Goal: Task Accomplishment & Management: Complete application form

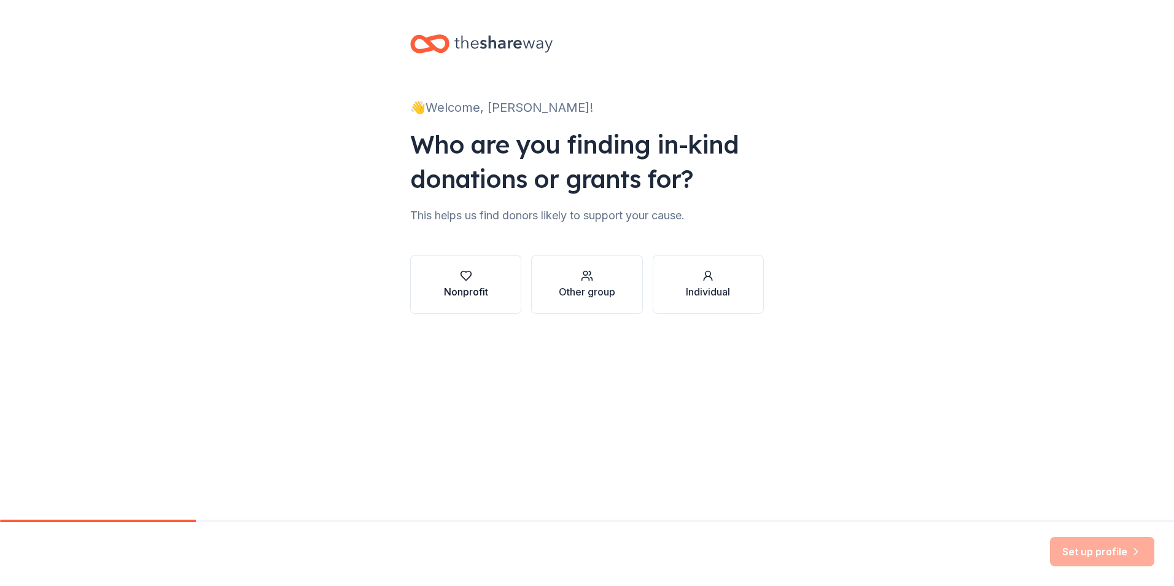
click at [492, 287] on button "Nonprofit" at bounding box center [465, 284] width 111 height 59
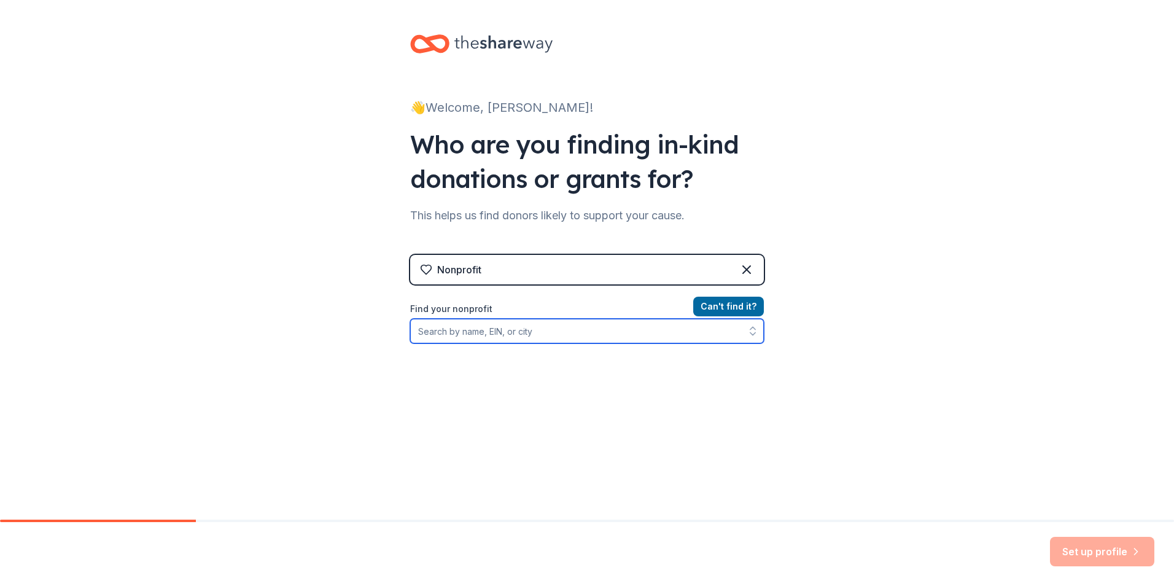
click at [583, 332] on input "Find your nonprofit" at bounding box center [587, 331] width 354 height 25
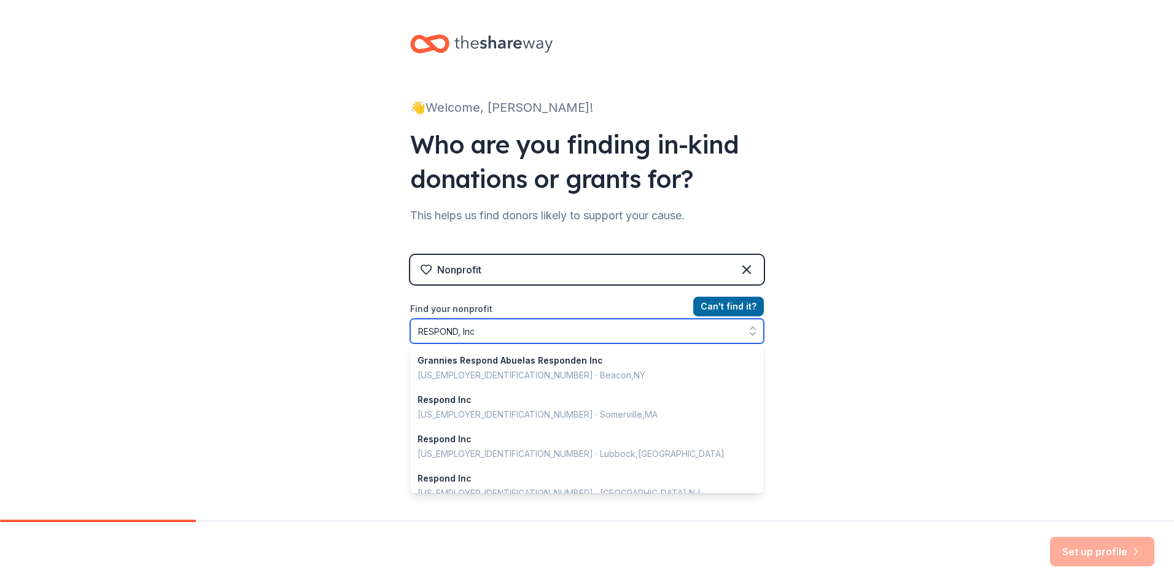
type input "RESPOND, Inc."
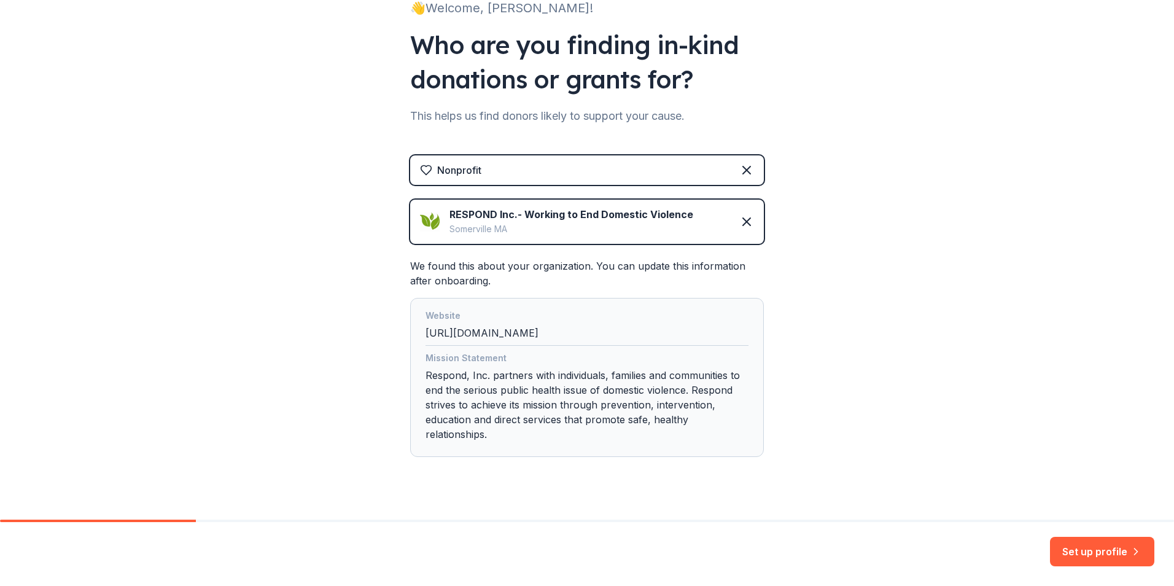
scroll to position [120, 0]
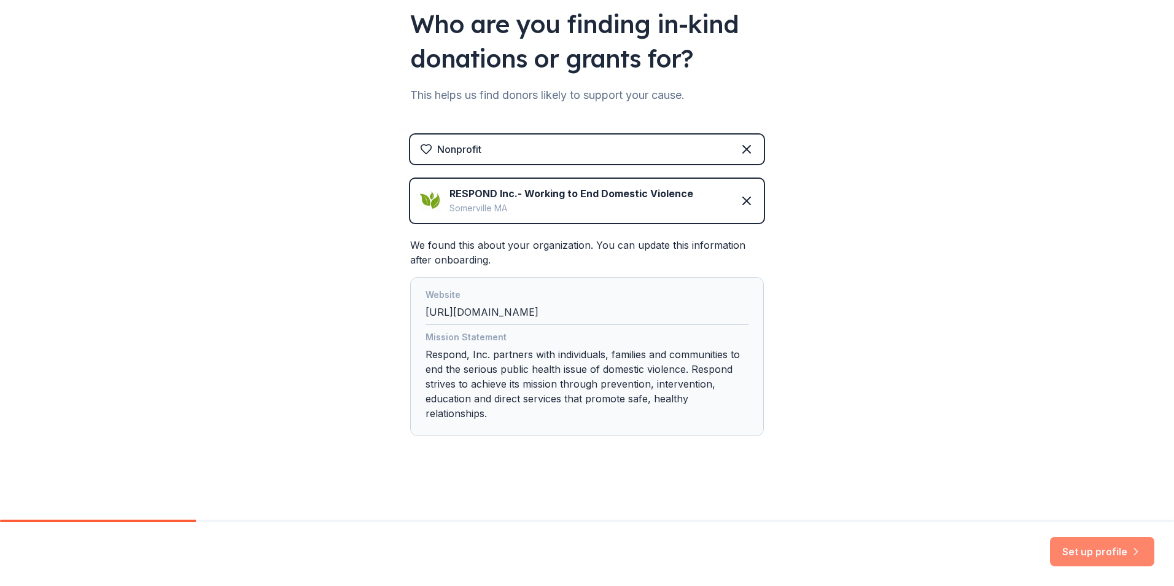
click at [1074, 549] on button "Set up profile" at bounding box center [1102, 551] width 104 height 29
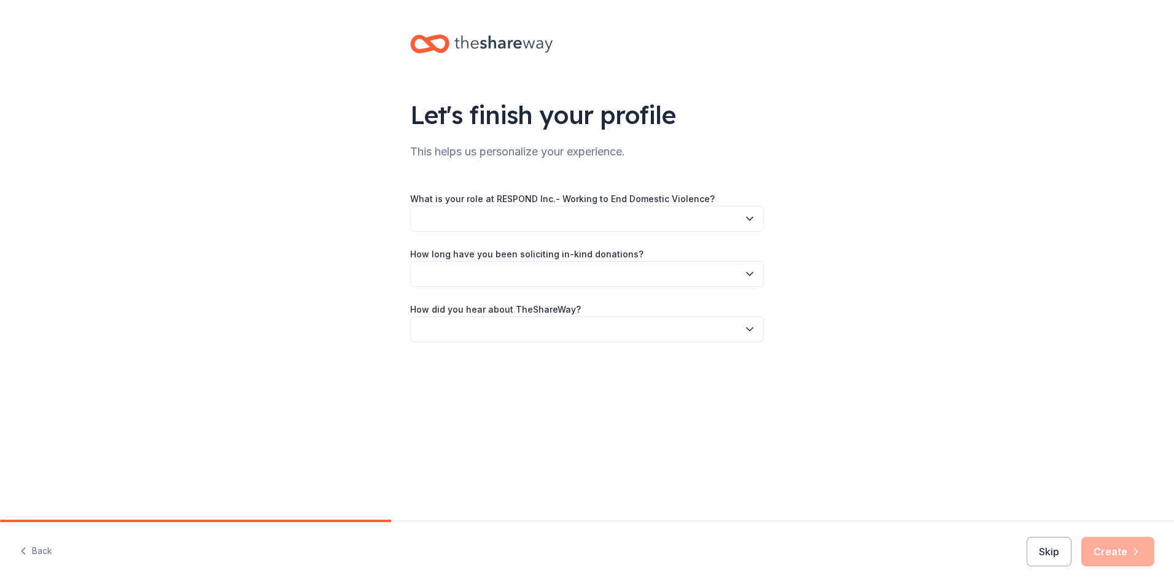
click at [610, 223] on button "button" at bounding box center [587, 219] width 354 height 26
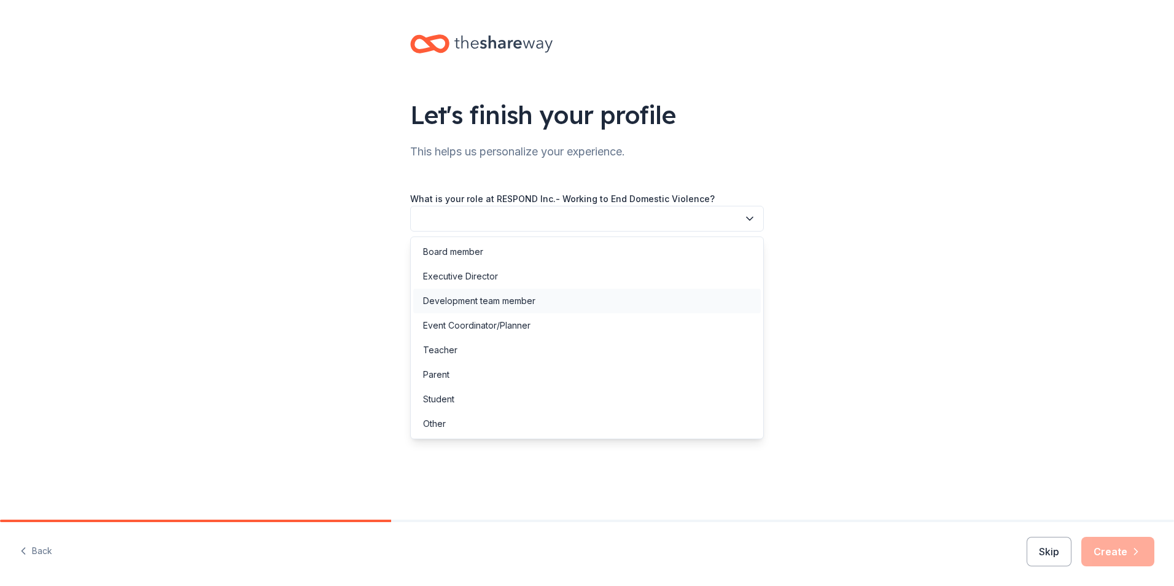
click at [539, 295] on div "Development team member" at bounding box center [587, 301] width 348 height 25
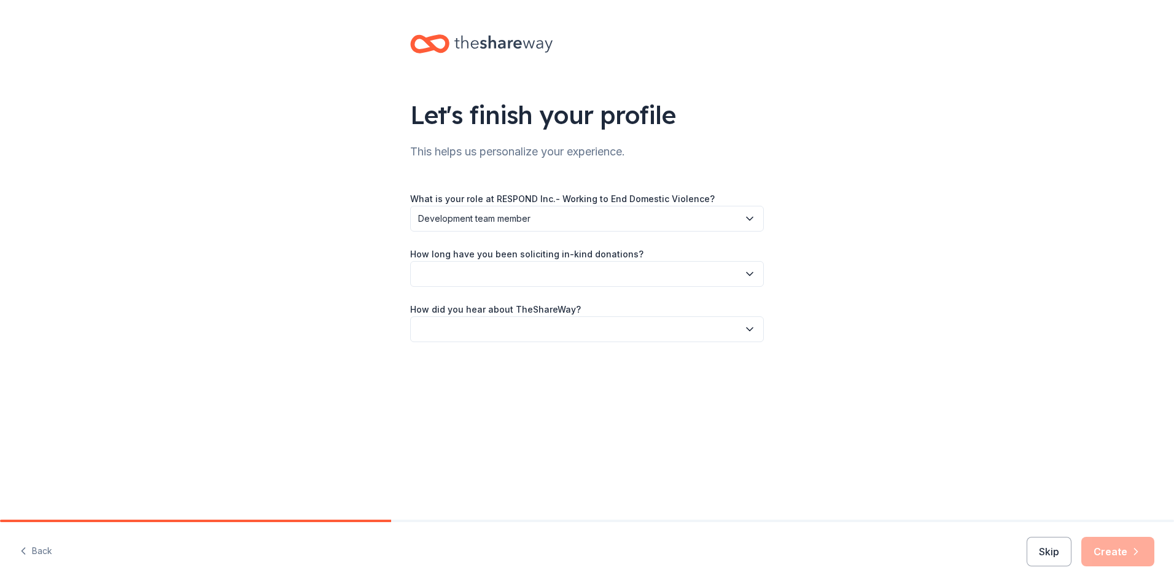
click at [514, 272] on button "button" at bounding box center [587, 274] width 354 height 26
click at [524, 330] on div "1 to 2 years" at bounding box center [587, 331] width 348 height 25
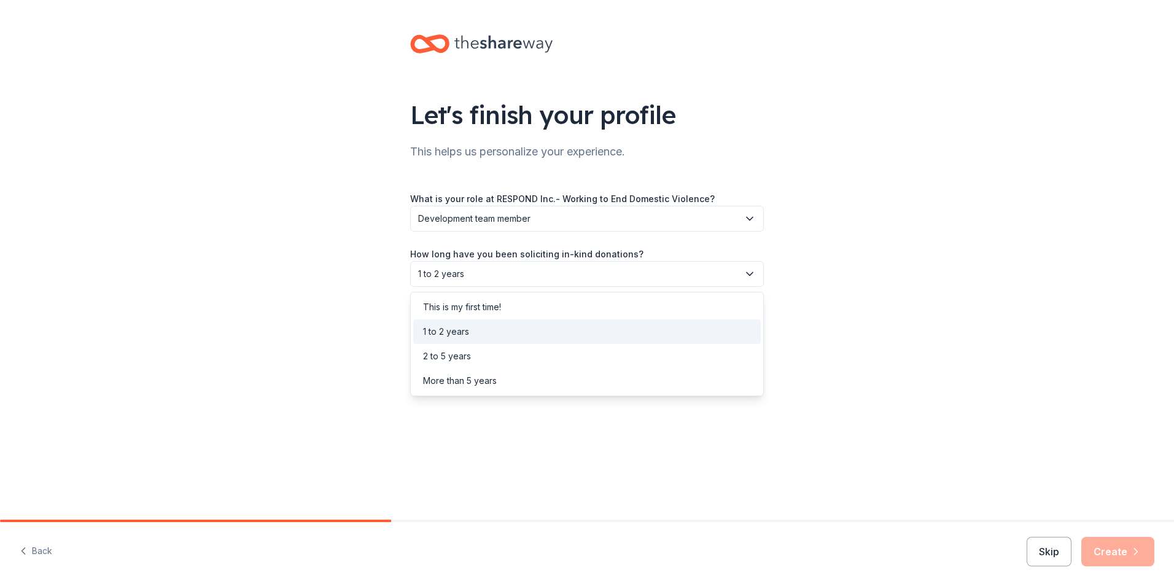
click at [513, 274] on span "1 to 2 years" at bounding box center [578, 273] width 321 height 15
drag, startPoint x: 333, startPoint y: 332, endPoint x: 348, endPoint y: 337, distance: 15.7
click at [333, 332] on div "Let's finish your profile This helps us personalize your experience. What is yo…" at bounding box center [587, 200] width 1174 height 401
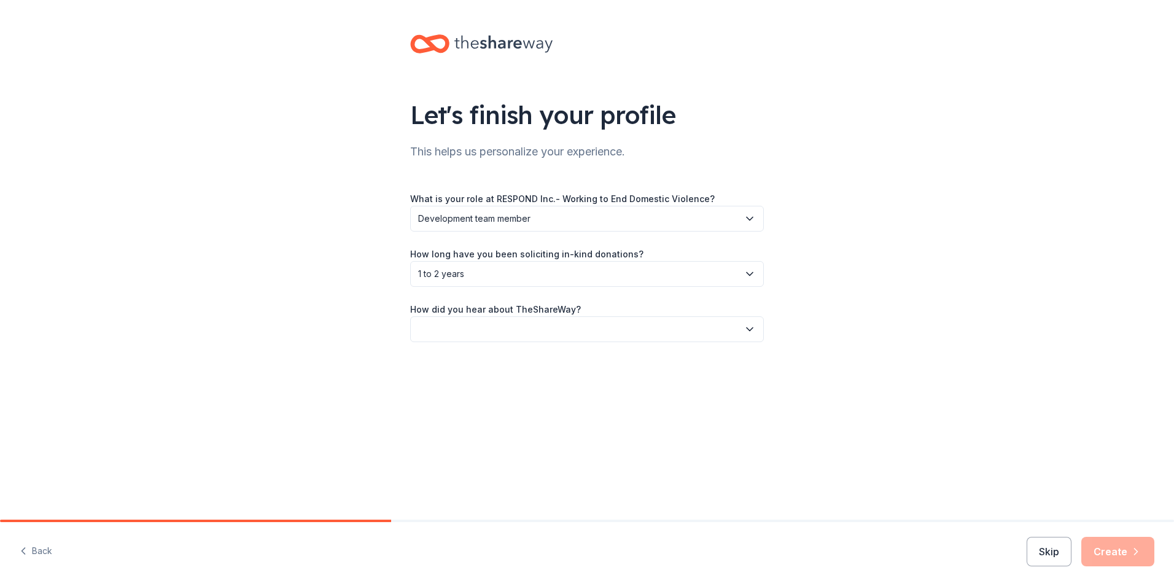
click at [421, 335] on button "button" at bounding box center [587, 329] width 354 height 26
drag, startPoint x: 469, startPoint y: 453, endPoint x: 570, endPoint y: 400, distance: 113.7
click at [454, 389] on div "Friend or colleague Online search Social media BackBlack Other" at bounding box center [587, 411] width 354 height 129
click at [452, 386] on div "Online search" at bounding box center [451, 386] width 56 height 15
click at [1116, 555] on button "Create" at bounding box center [1117, 551] width 73 height 29
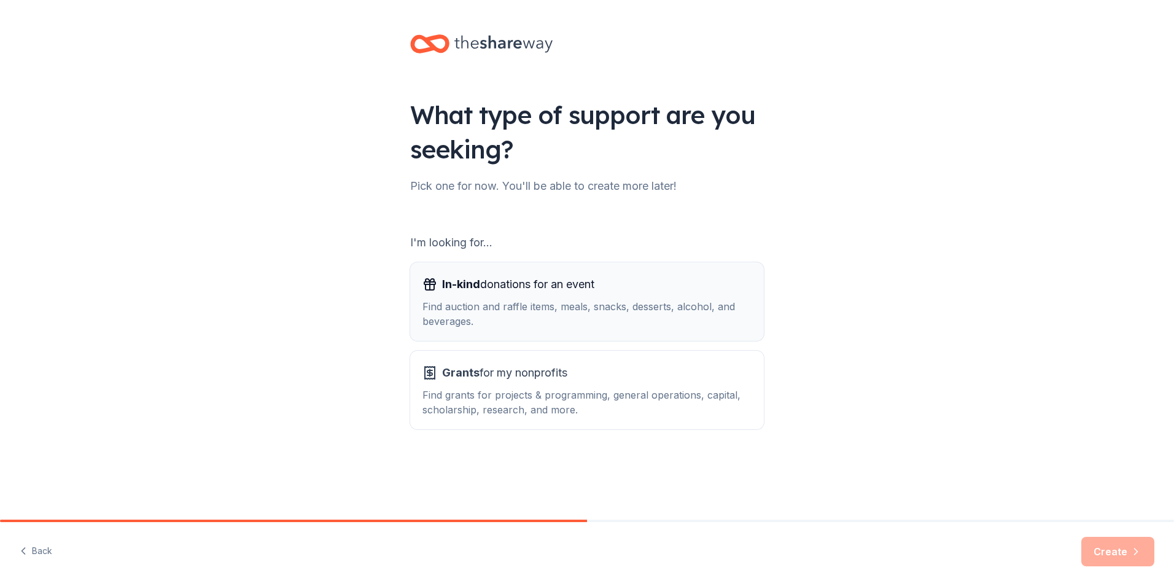
click at [519, 314] on div "Find auction and raffle items, meals, snacks, desserts, alcohol, and beverages." at bounding box center [586, 313] width 329 height 29
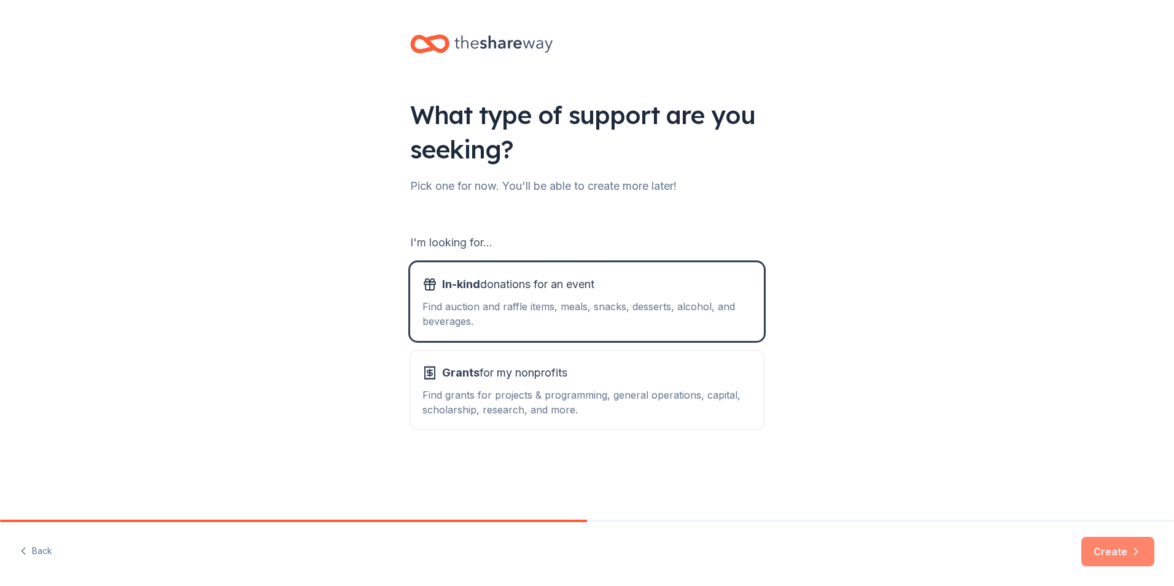
click at [1129, 553] on button "Create" at bounding box center [1117, 551] width 73 height 29
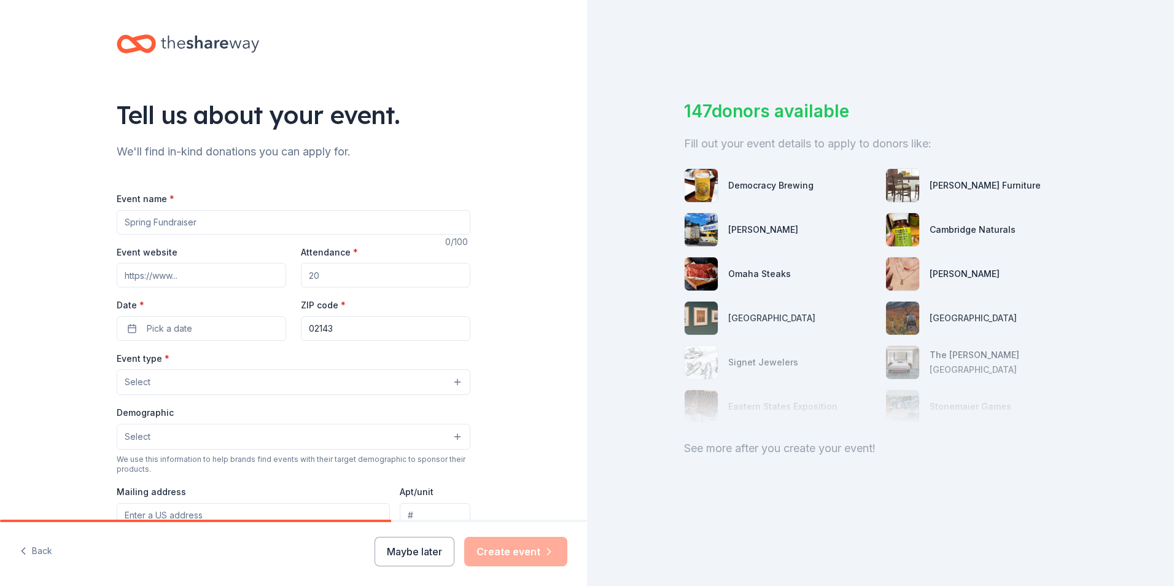
click at [308, 225] on input "Event name *" at bounding box center [294, 222] width 354 height 25
type input "Next Chapter Gala"
click at [205, 289] on div "Event website Attendance * Date * Pick a date ZIP code * 02143" at bounding box center [294, 292] width 354 height 96
click at [201, 278] on input "Event website" at bounding box center [201, 275] width 169 height 25
paste input "https://www.respondinc.org/gala/"
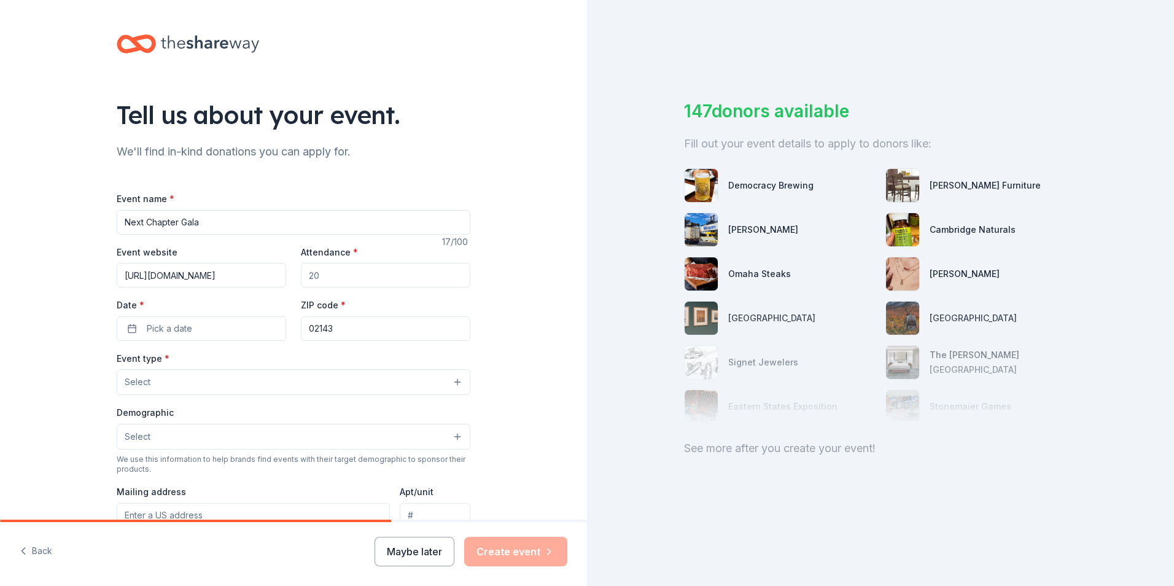
type input "https://www.respondinc.org/gala/"
click at [339, 275] on input "Attendance *" at bounding box center [385, 275] width 169 height 25
type input "200"
click at [208, 337] on button "Pick a date" at bounding box center [201, 328] width 169 height 25
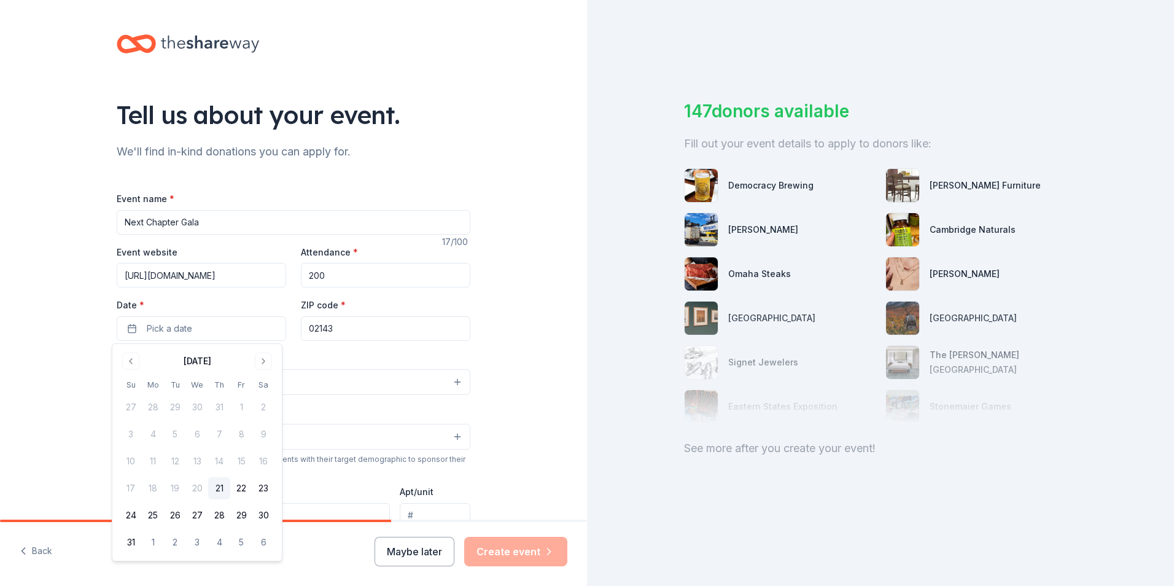
click at [253, 364] on div "August 2025" at bounding box center [197, 359] width 155 height 17
click at [257, 364] on button "Go to next month" at bounding box center [263, 360] width 17 height 17
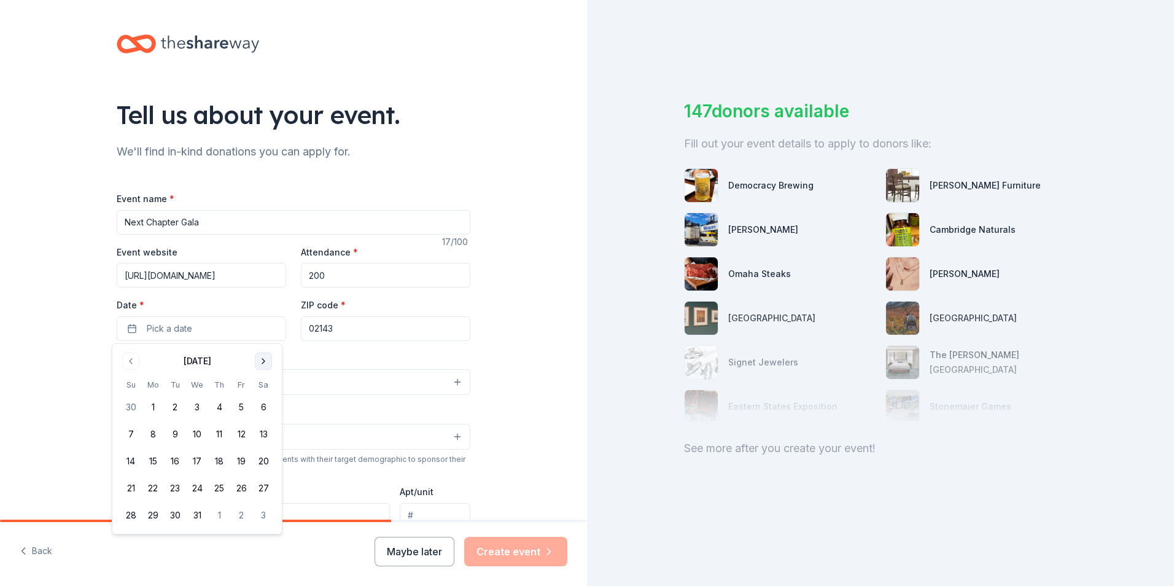
click at [257, 364] on button "Go to next month" at bounding box center [263, 360] width 17 height 17
click at [219, 484] on button "26" at bounding box center [219, 488] width 22 height 22
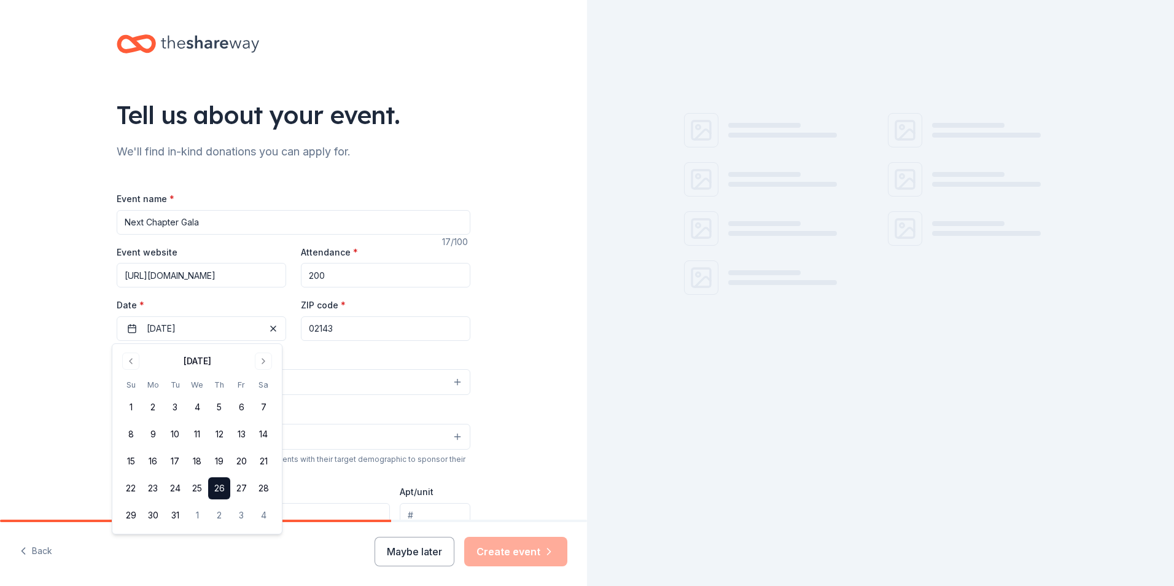
click at [349, 328] on input "02143" at bounding box center [385, 328] width 169 height 25
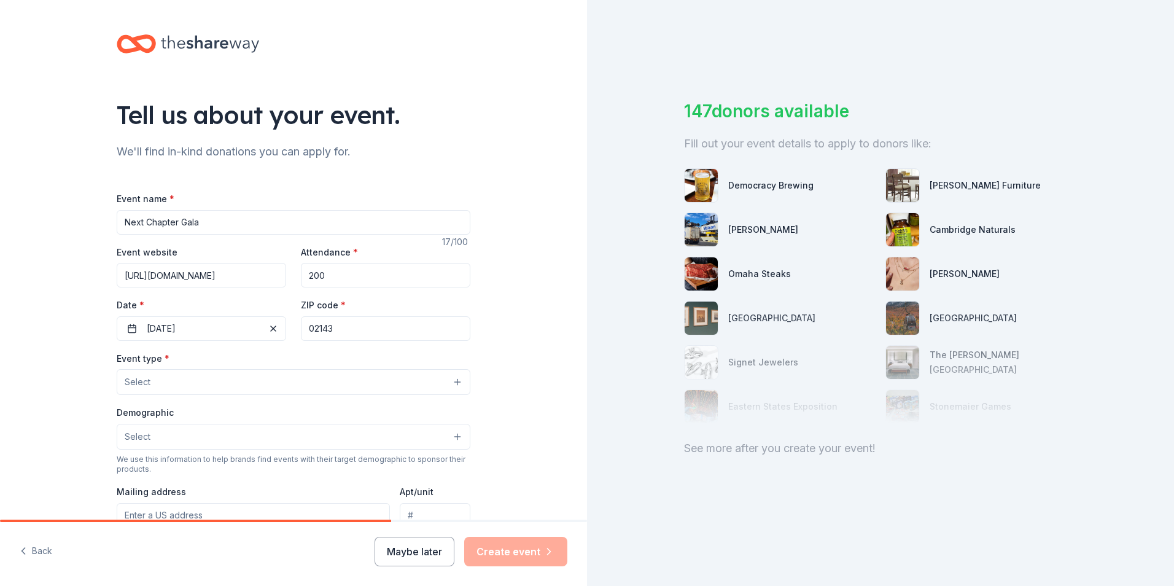
click at [226, 377] on button "Select" at bounding box center [294, 382] width 354 height 26
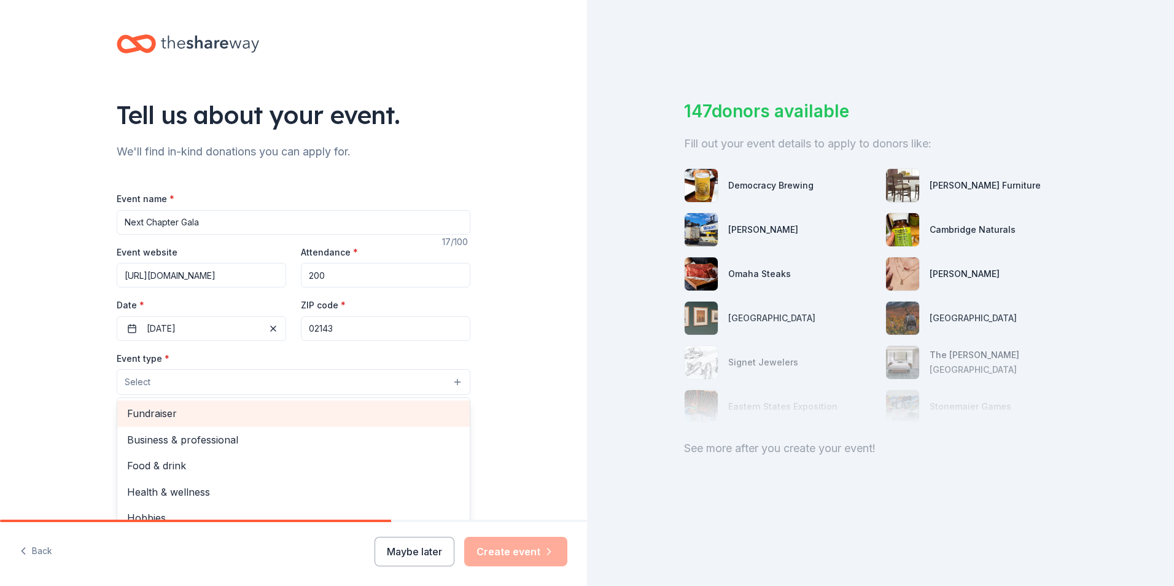
click at [224, 419] on span "Fundraiser" at bounding box center [293, 413] width 333 height 16
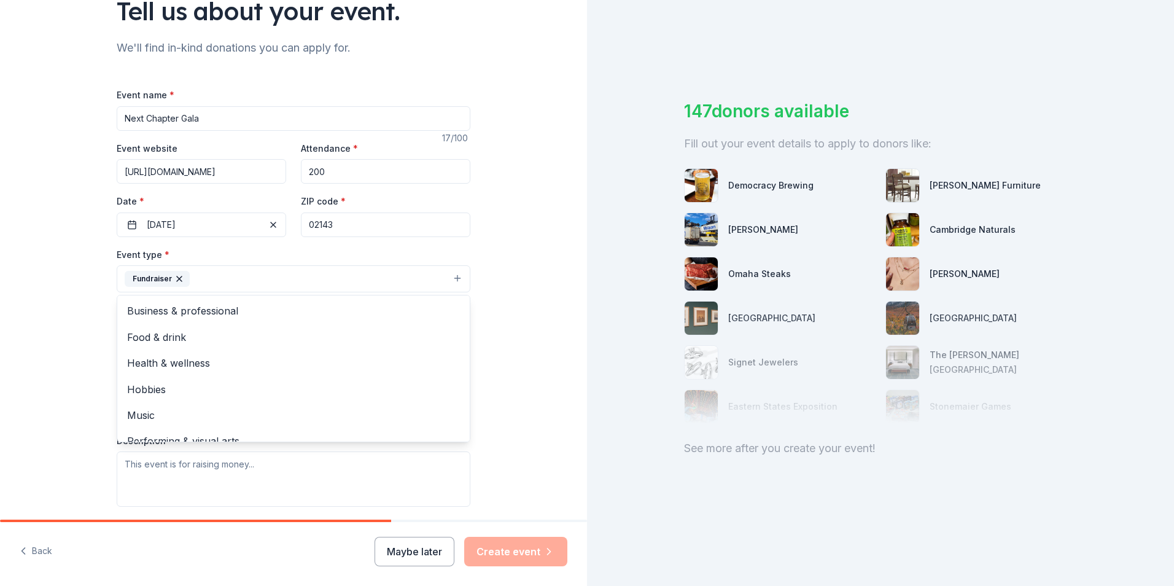
scroll to position [107, 0]
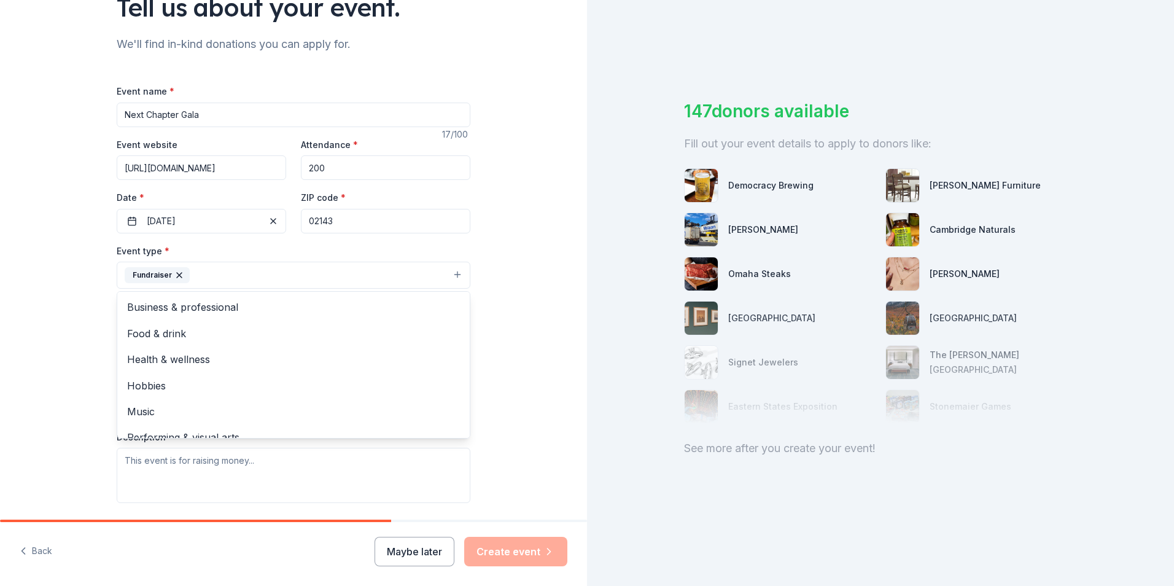
click at [89, 418] on div "Tell us about your event. We'll find in-kind donations you can apply for. Event…" at bounding box center [293, 302] width 587 height 819
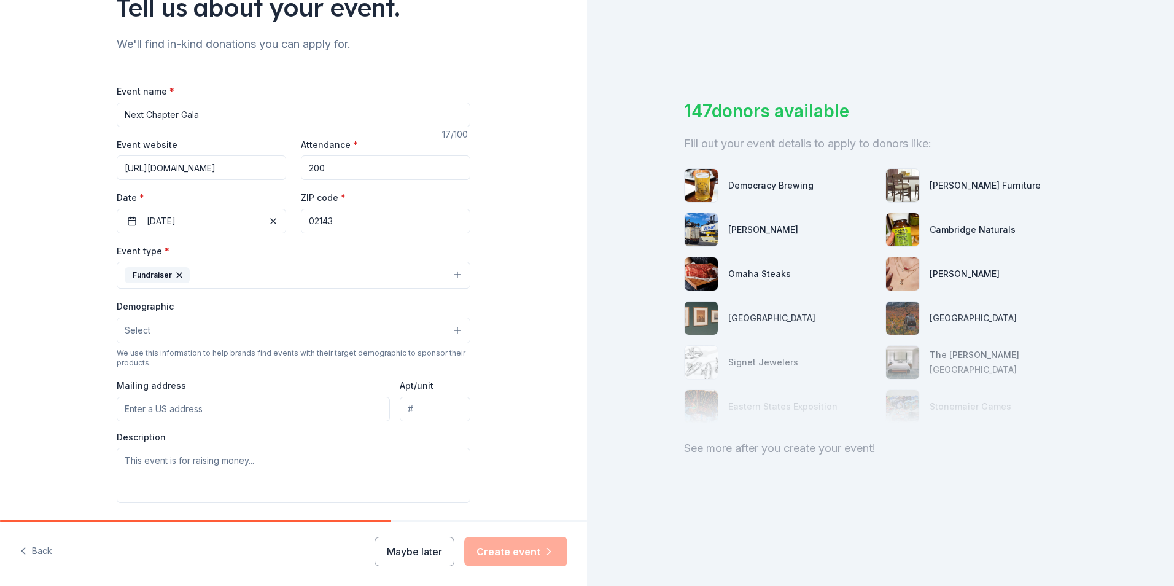
click at [160, 329] on button "Select" at bounding box center [294, 330] width 354 height 26
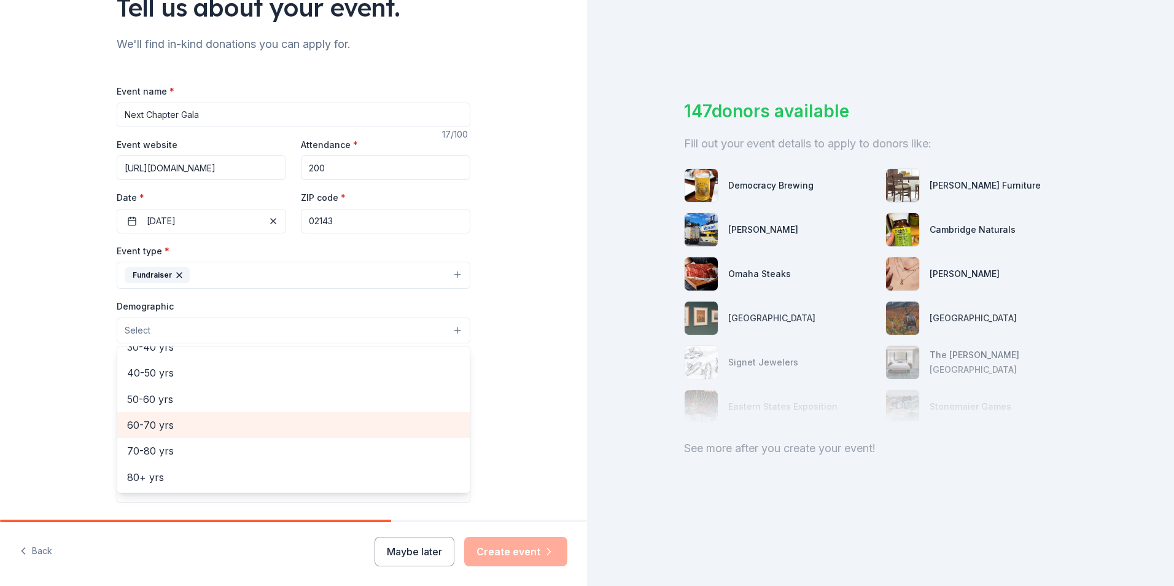
scroll to position [0, 0]
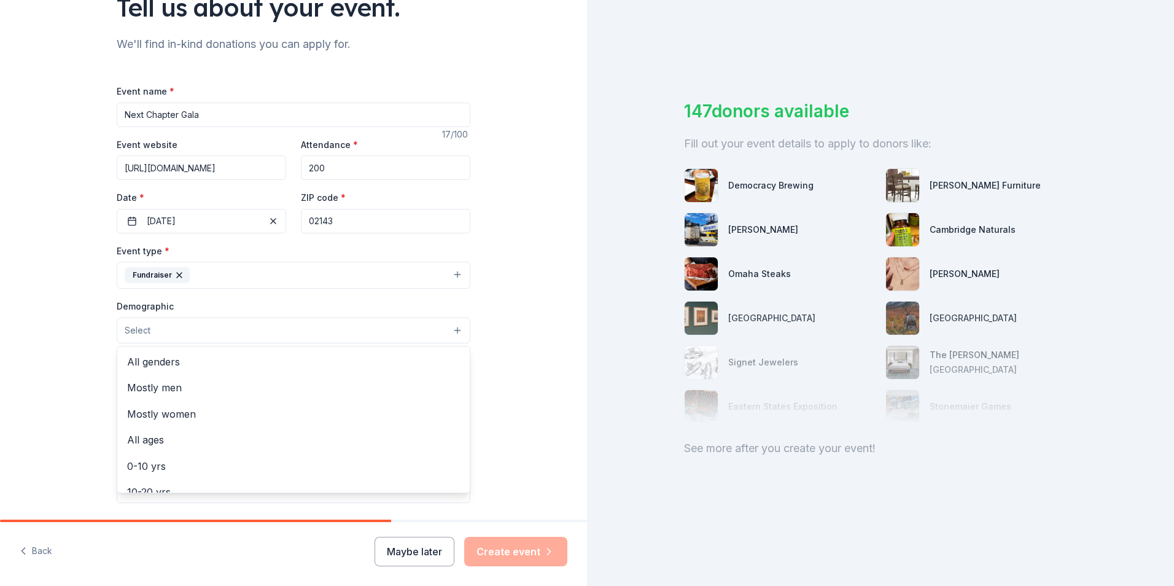
click at [74, 374] on div "Tell us about your event. We'll find in-kind donations you can apply for. Event…" at bounding box center [293, 302] width 587 height 819
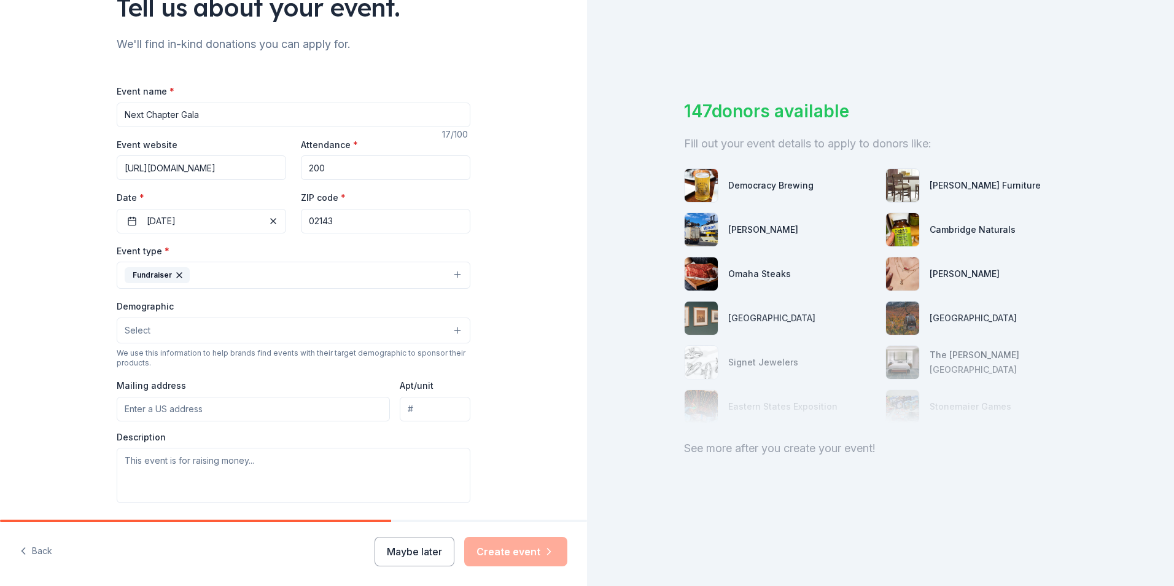
click at [147, 339] on button "Select" at bounding box center [294, 330] width 354 height 26
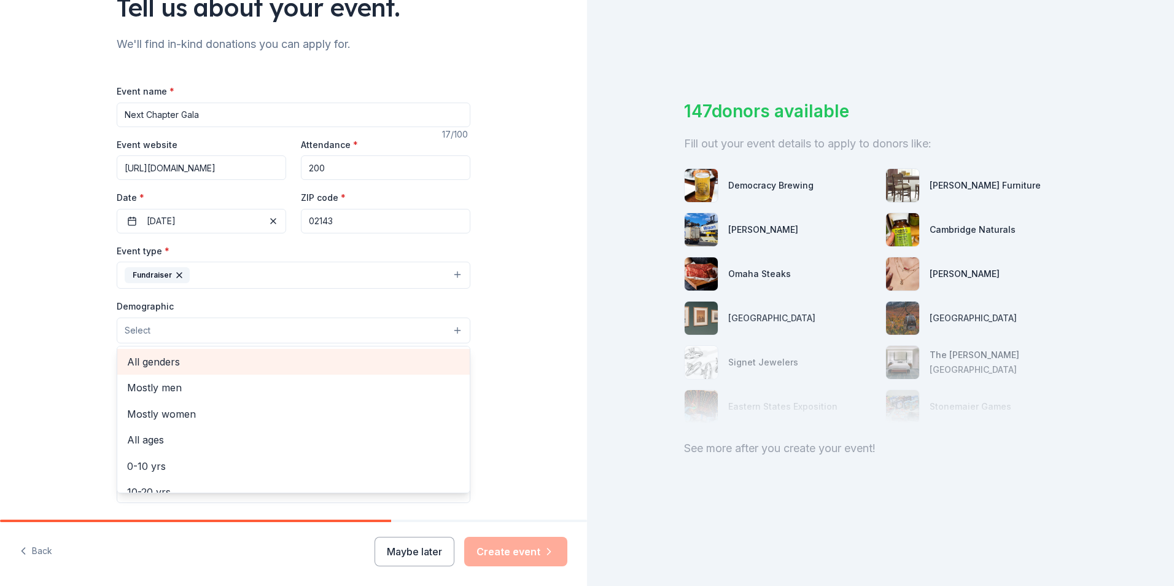
click at [162, 365] on span "All genders" at bounding box center [293, 362] width 333 height 16
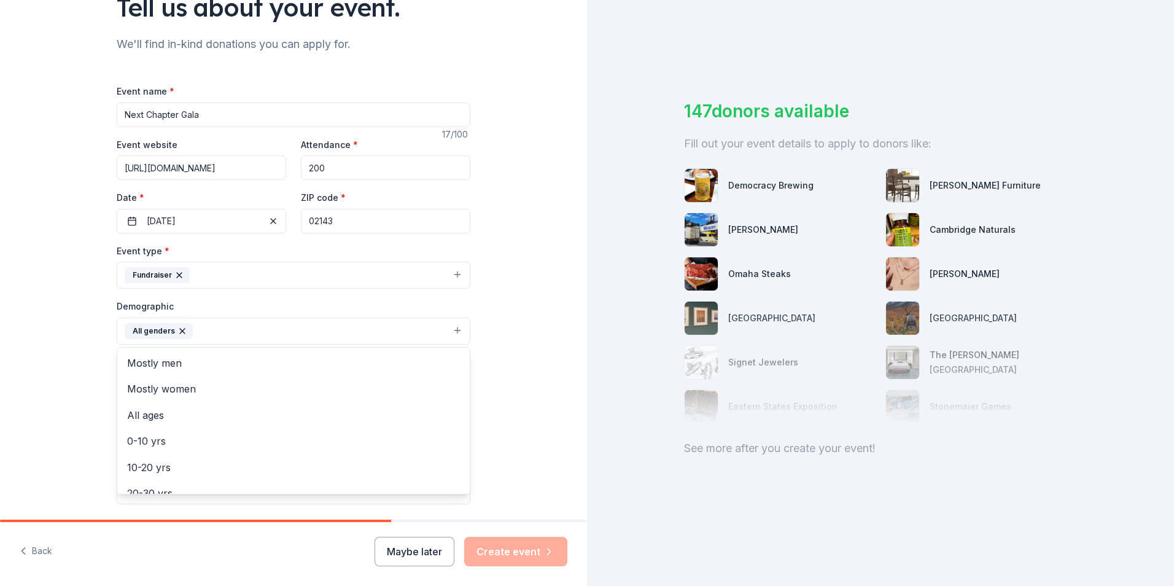
click at [198, 328] on button "All genders" at bounding box center [294, 330] width 354 height 27
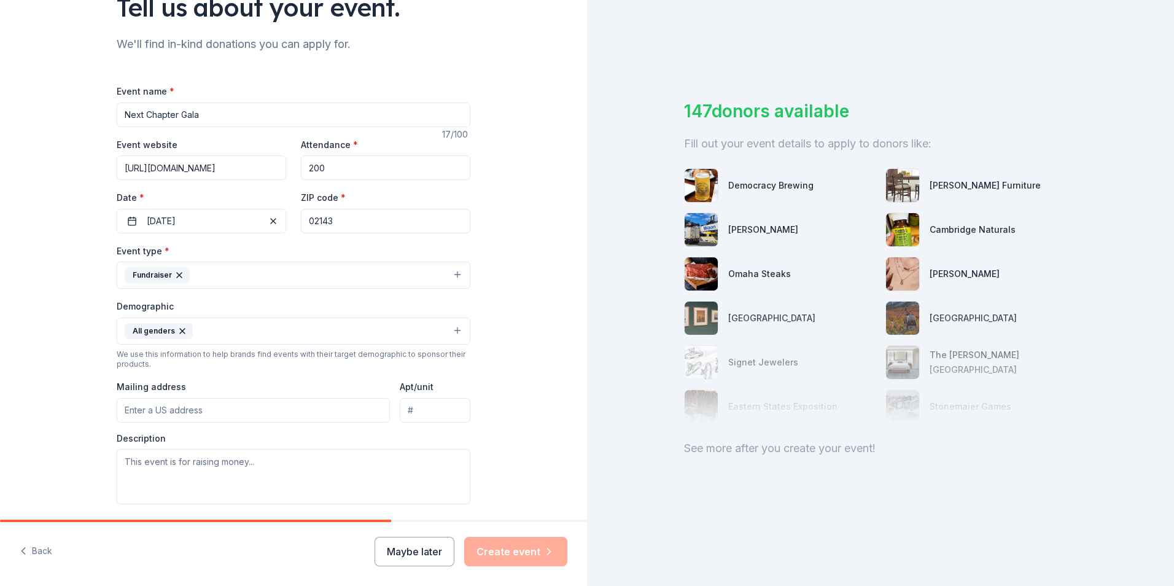
click at [198, 332] on button "All genders" at bounding box center [294, 330] width 354 height 27
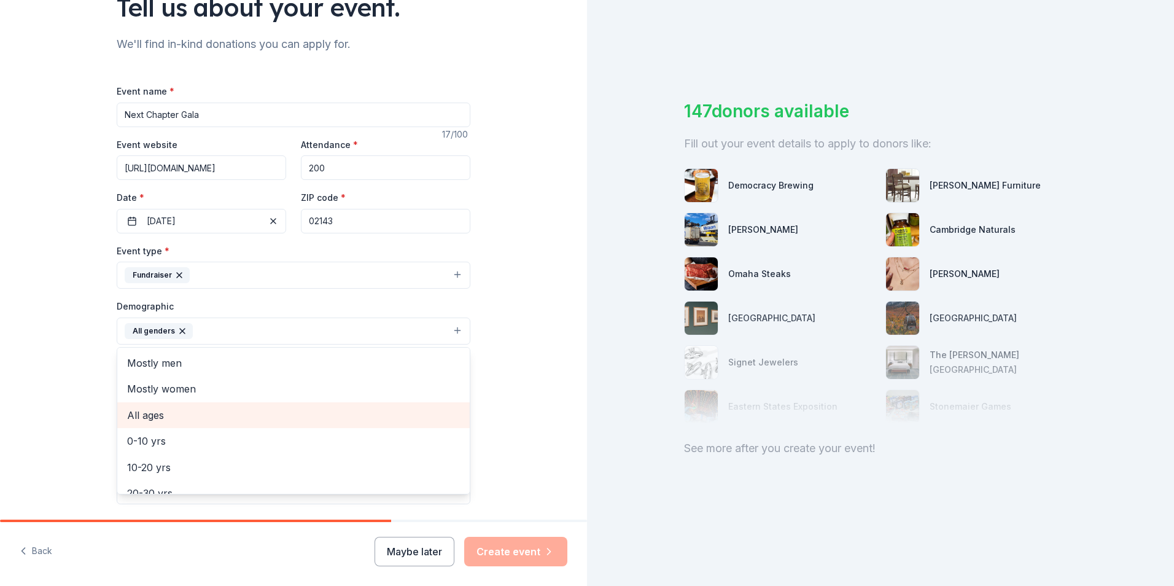
click at [163, 419] on span "All ages" at bounding box center [293, 415] width 333 height 16
click at [71, 424] on div "Tell us about your event. We'll find in-kind donations you can apply for. Event…" at bounding box center [293, 303] width 587 height 820
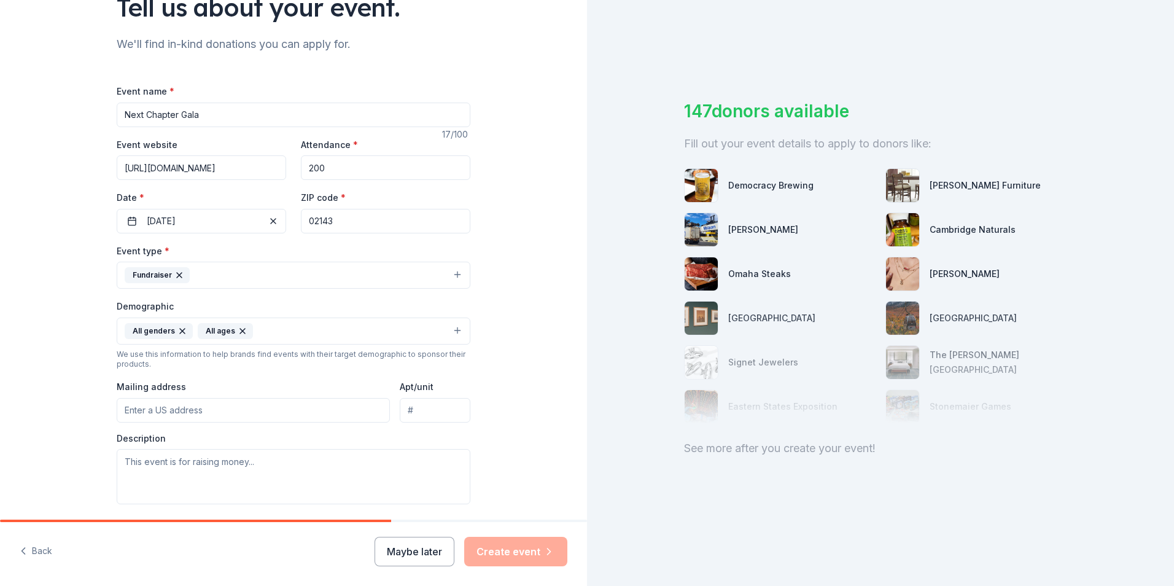
click at [179, 410] on input "Mailing address" at bounding box center [253, 410] width 273 height 25
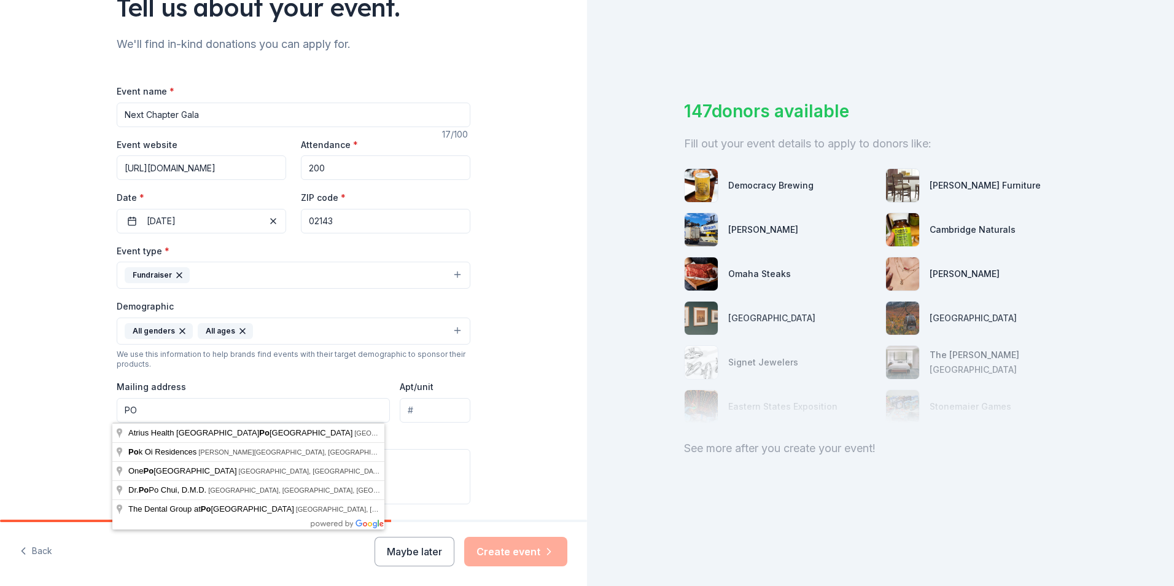
click at [219, 403] on input "PO" at bounding box center [253, 410] width 273 height 25
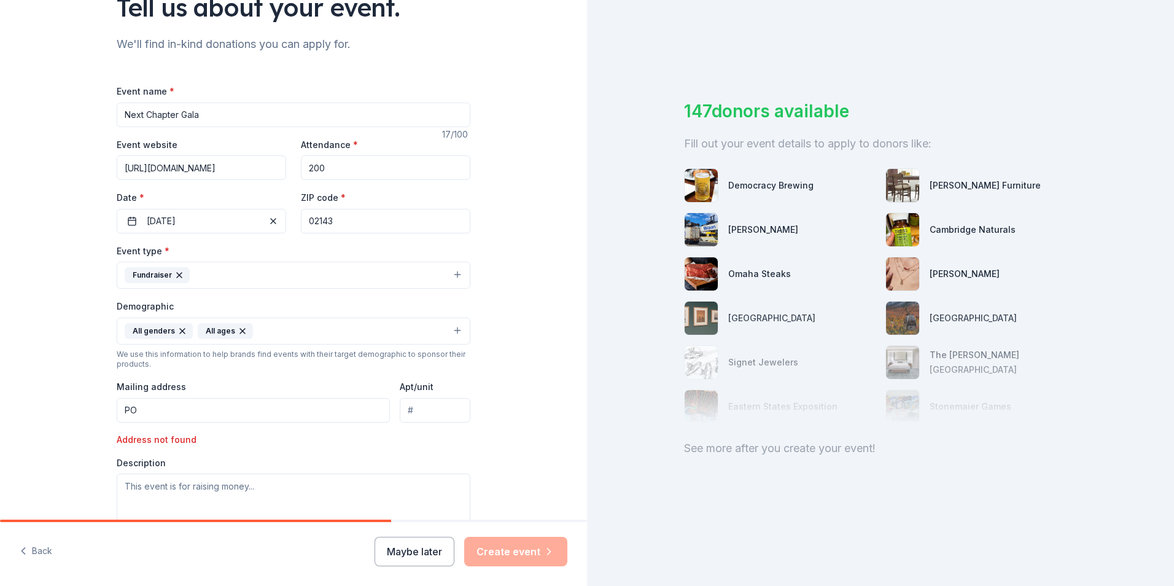
click at [410, 461] on div "Description" at bounding box center [294, 493] width 354 height 72
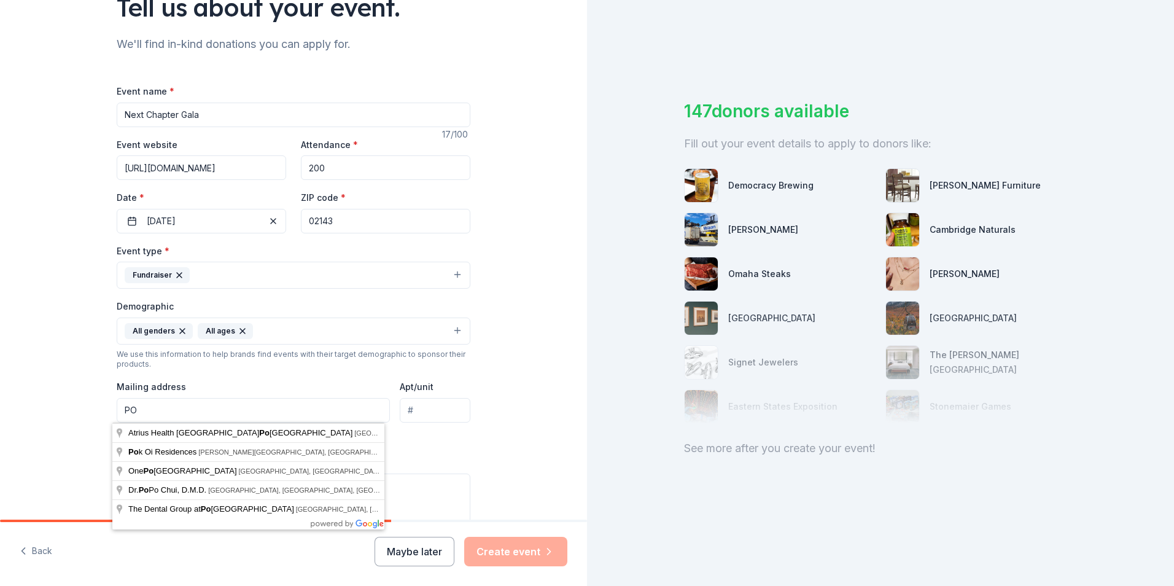
click at [219, 412] on input "PO" at bounding box center [253, 410] width 273 height 25
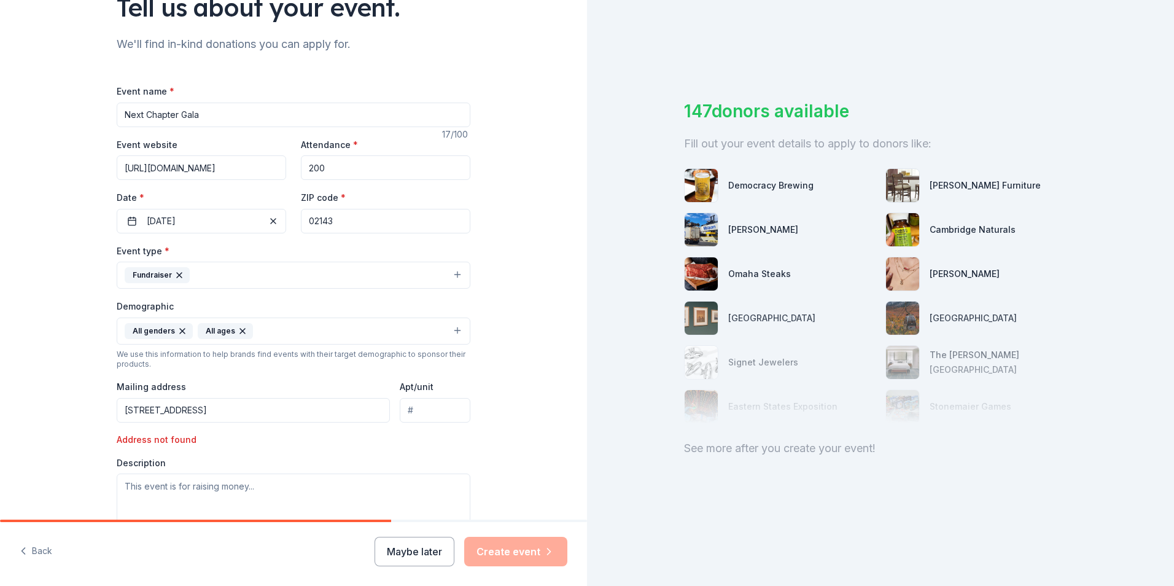
click at [373, 384] on div "Mailing address PO Box 555, Somerville MA 02143" at bounding box center [253, 401] width 273 height 44
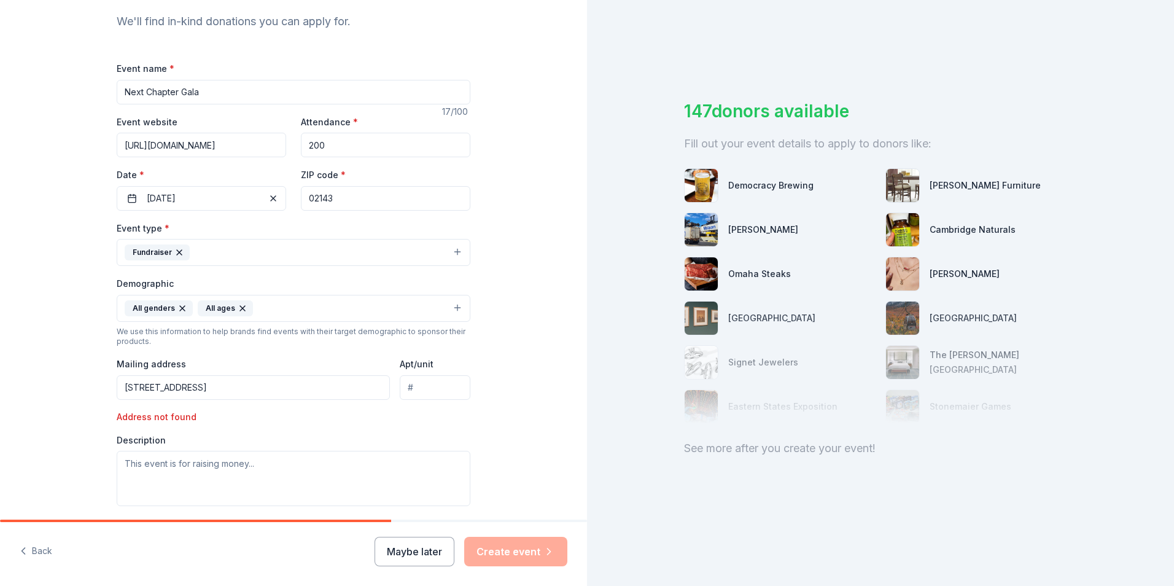
scroll to position [131, 0]
click at [273, 408] on div "Event type * Fundraiser Demographic All genders All ages We use this informatio…" at bounding box center [294, 363] width 354 height 286
click at [264, 389] on input "PO Box 555, Somerville MA 02143" at bounding box center [253, 387] width 273 height 25
click at [263, 424] on div "Event type * Fundraiser Demographic All genders All ages We use this informatio…" at bounding box center [294, 363] width 354 height 286
click at [204, 386] on input "PO Box 555, Somerville MA 02143" at bounding box center [253, 387] width 273 height 25
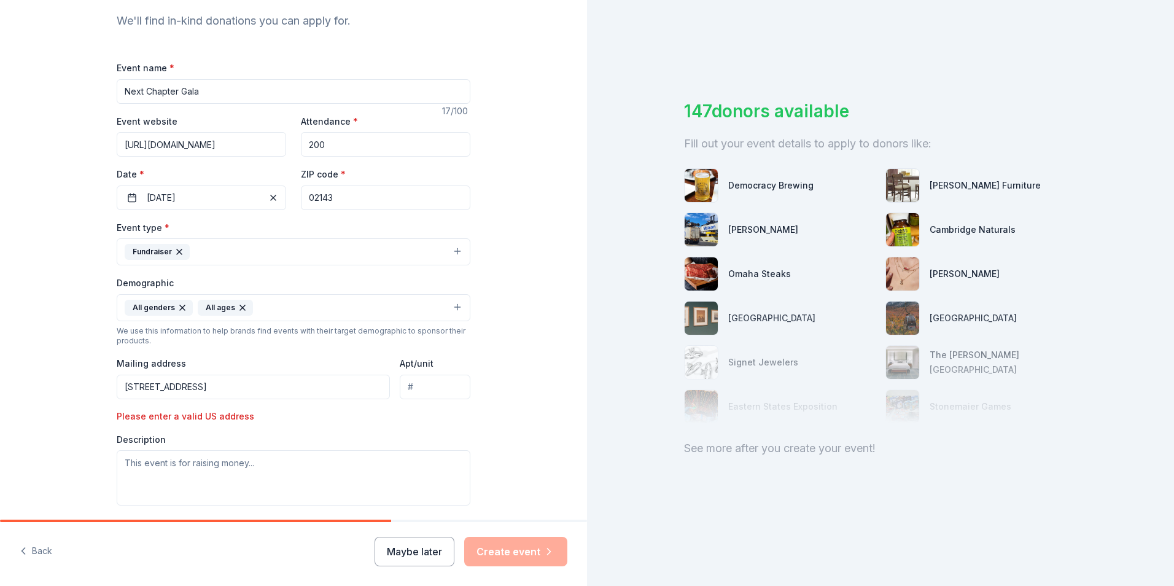
click at [204, 386] on input "PO Box 555, Somerville MA 02143" at bounding box center [253, 387] width 273 height 25
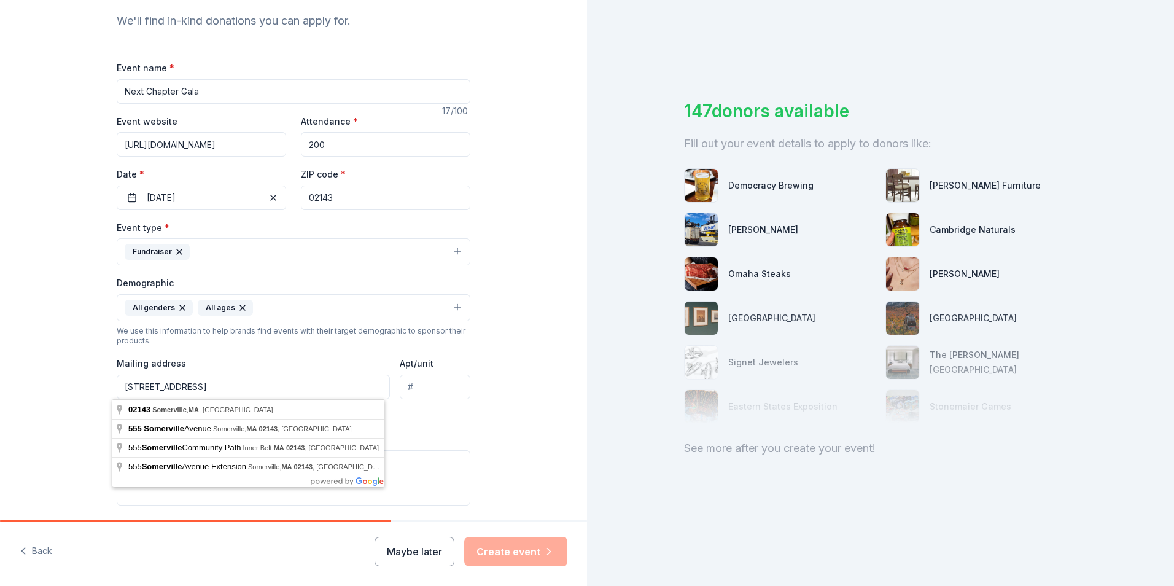
click at [204, 386] on input "PO Box 555, Somerville MA 02143" at bounding box center [253, 387] width 273 height 25
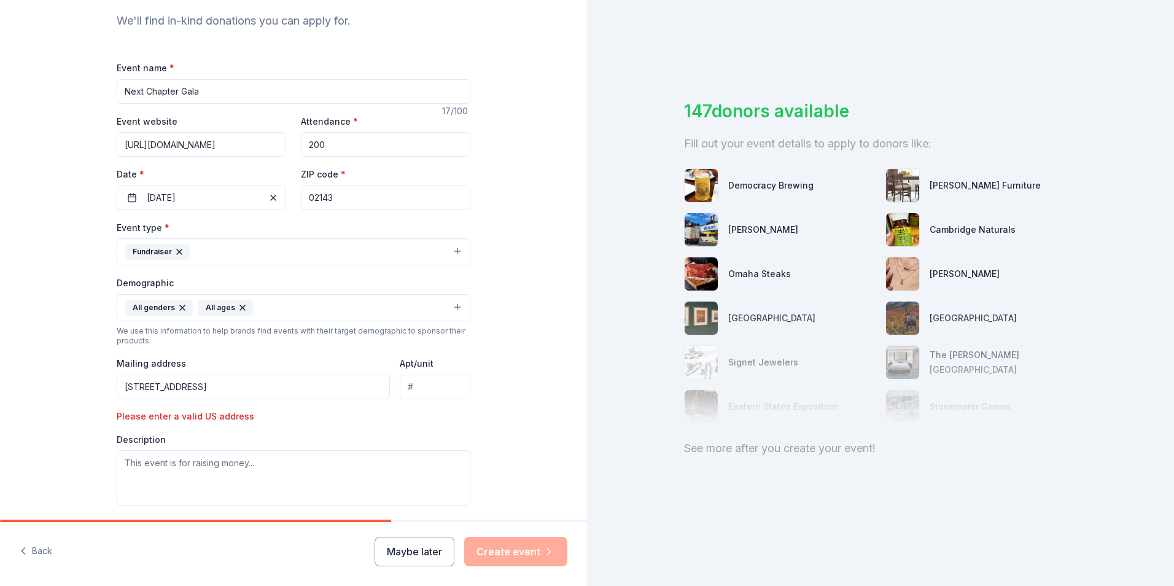
type input "66 Union Square, Somerville, MA, 02143"
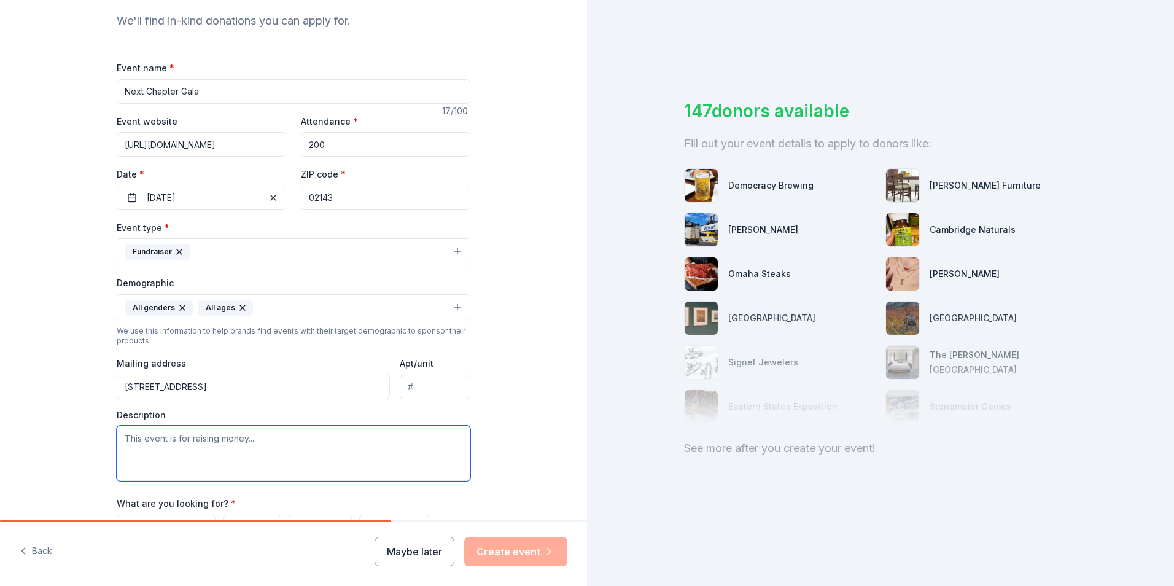
click at [195, 462] on textarea at bounding box center [294, 453] width 354 height 55
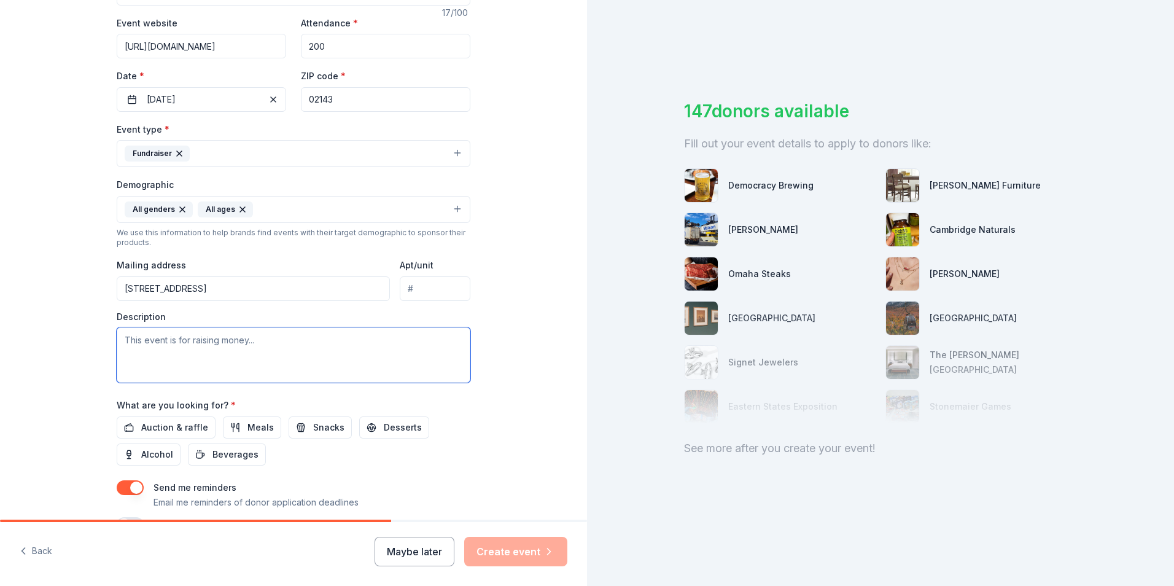
scroll to position [230, 0]
click at [187, 352] on textarea at bounding box center [294, 354] width 354 height 55
drag, startPoint x: 176, startPoint y: 422, endPoint x: 155, endPoint y: 369, distance: 57.6
click at [155, 369] on div "Event name * Next Chapter Gala 17 /100 Event website https://www.respondinc.org…" at bounding box center [294, 246] width 354 height 570
click at [155, 369] on textarea at bounding box center [294, 354] width 354 height 55
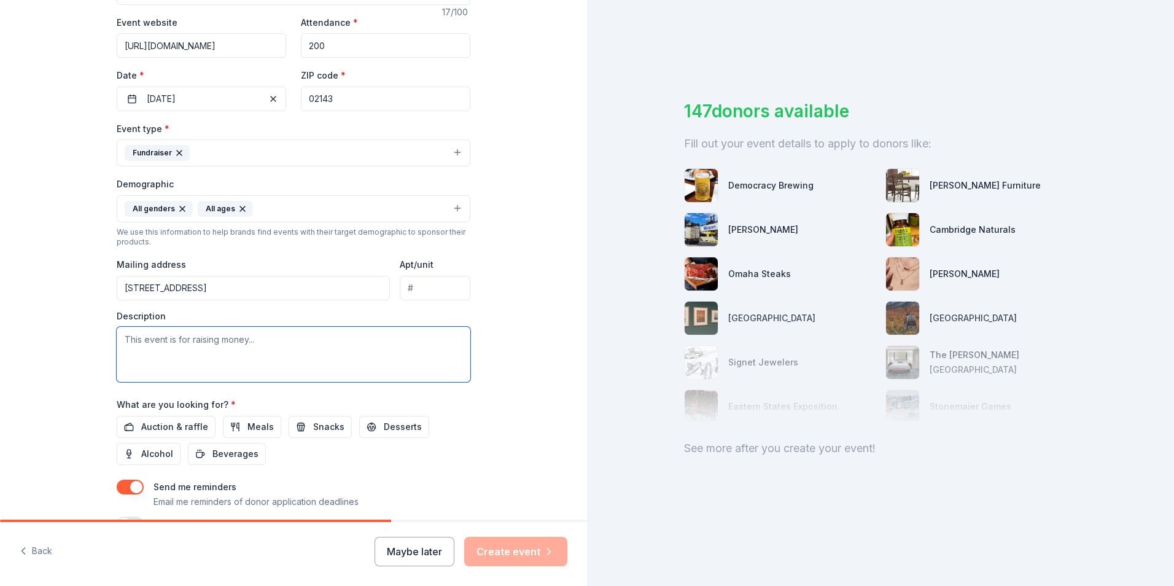
click at [216, 327] on textarea at bounding box center [294, 354] width 354 height 55
click at [217, 332] on textarea at bounding box center [294, 354] width 354 height 55
paste textarea "RESPOND, Inc. is New England’s first domestic violence prevention agency, provi…"
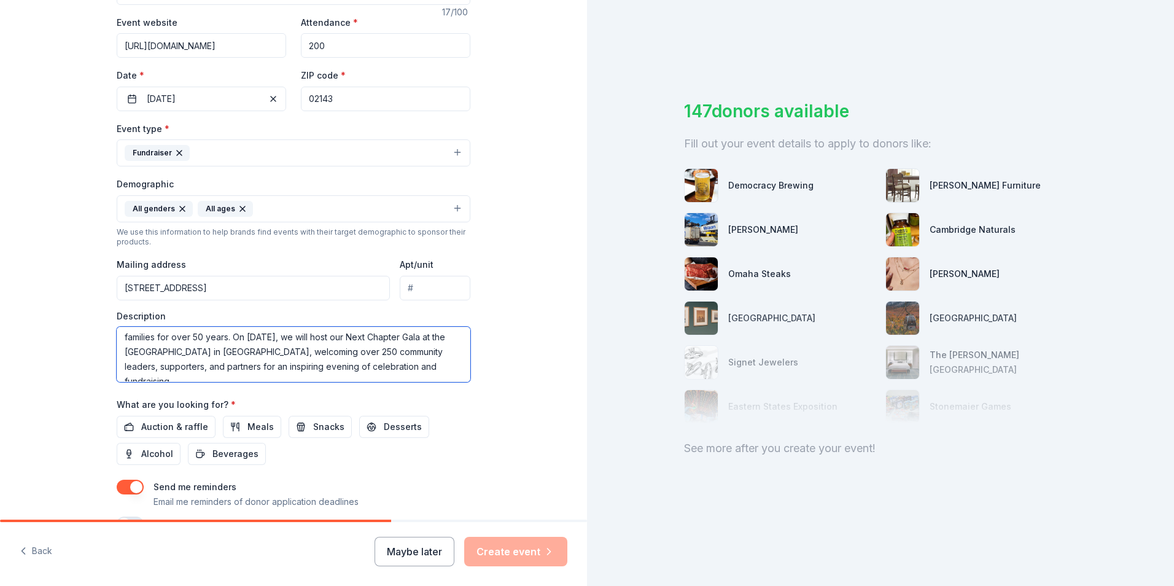
scroll to position [33, 0]
click at [347, 348] on textarea "RESPOND, Inc. is New England’s first domestic violence prevention agency, provi…" at bounding box center [294, 354] width 354 height 55
drag, startPoint x: 125, startPoint y: 346, endPoint x: 134, endPoint y: 354, distance: 12.2
click at [134, 354] on textarea "RESPOND, Inc. is New England’s first domestic violence prevention agency, provi…" at bounding box center [294, 354] width 354 height 55
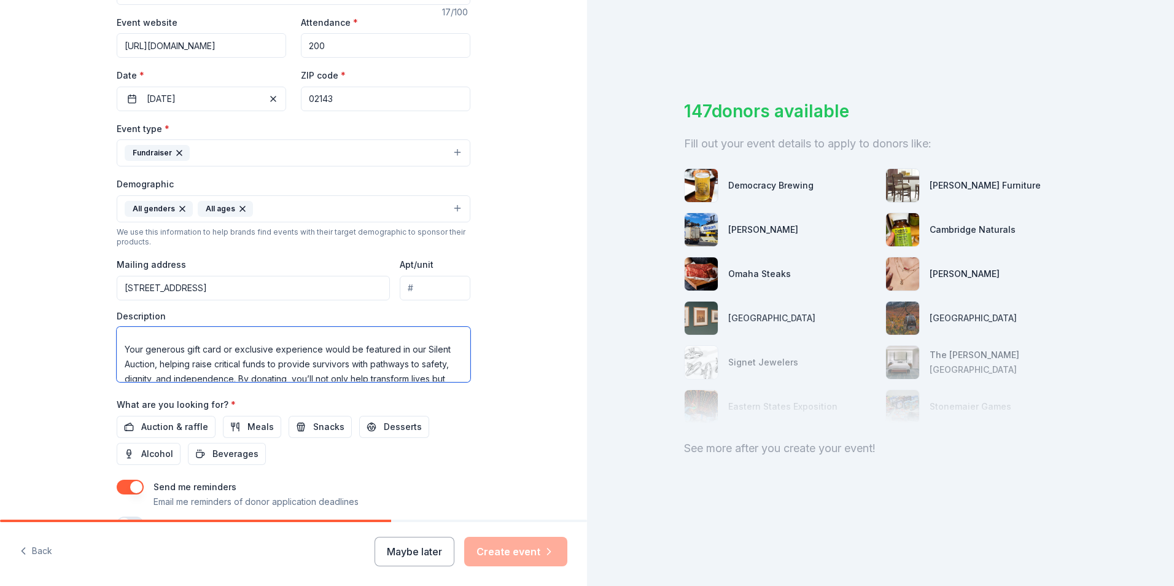
drag, startPoint x: 122, startPoint y: 349, endPoint x: 417, endPoint y: 352, distance: 294.8
click at [417, 352] on textarea "RESPOND, Inc. is New England’s first domestic violence prevention agency, provi…" at bounding box center [294, 354] width 354 height 55
click at [266, 351] on textarea "RESPOND, Inc. is New England’s first domestic violence prevention agency, provi…" at bounding box center [294, 354] width 354 height 55
click at [196, 348] on textarea "RESPOND, Inc. is New England’s first domestic violence prevention agency, provi…" at bounding box center [294, 354] width 354 height 55
drag, startPoint x: 196, startPoint y: 348, endPoint x: 171, endPoint y: 352, distance: 24.8
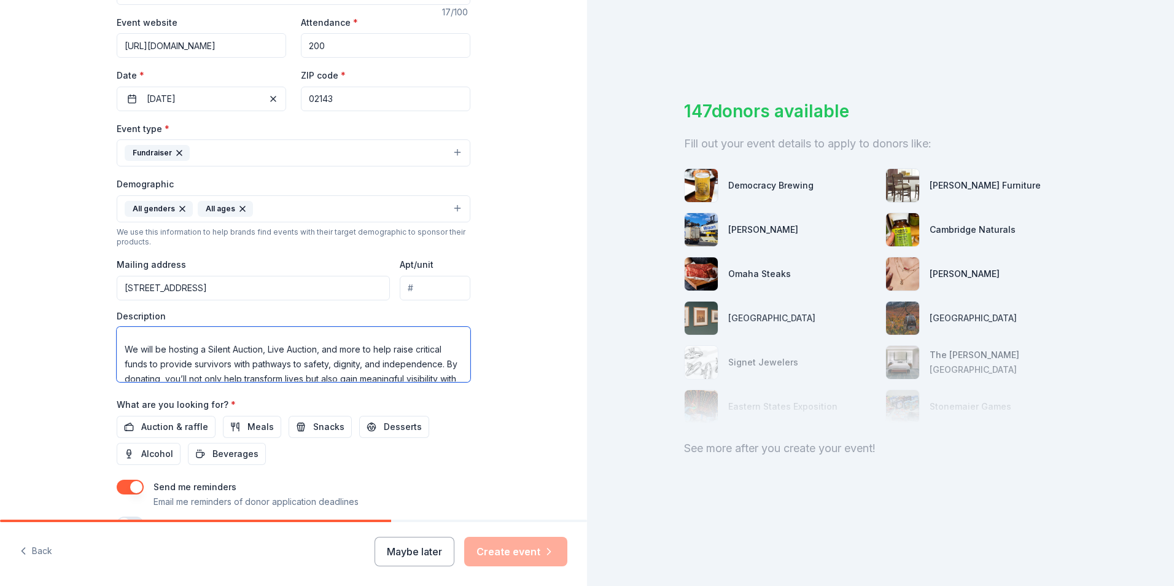
click at [171, 352] on textarea "RESPOND, Inc. is New England’s first domestic violence prevention agency, provi…" at bounding box center [294, 354] width 354 height 55
drag, startPoint x: 133, startPoint y: 349, endPoint x: 114, endPoint y: 348, distance: 19.7
click at [117, 348] on textarea "RESPOND, Inc. is New England’s first domestic violence prevention agency, provi…" at bounding box center [294, 354] width 354 height 55
click at [122, 352] on textarea "RESPOND, Inc. is New England’s first domestic violence prevention agency, provi…" at bounding box center [294, 354] width 354 height 55
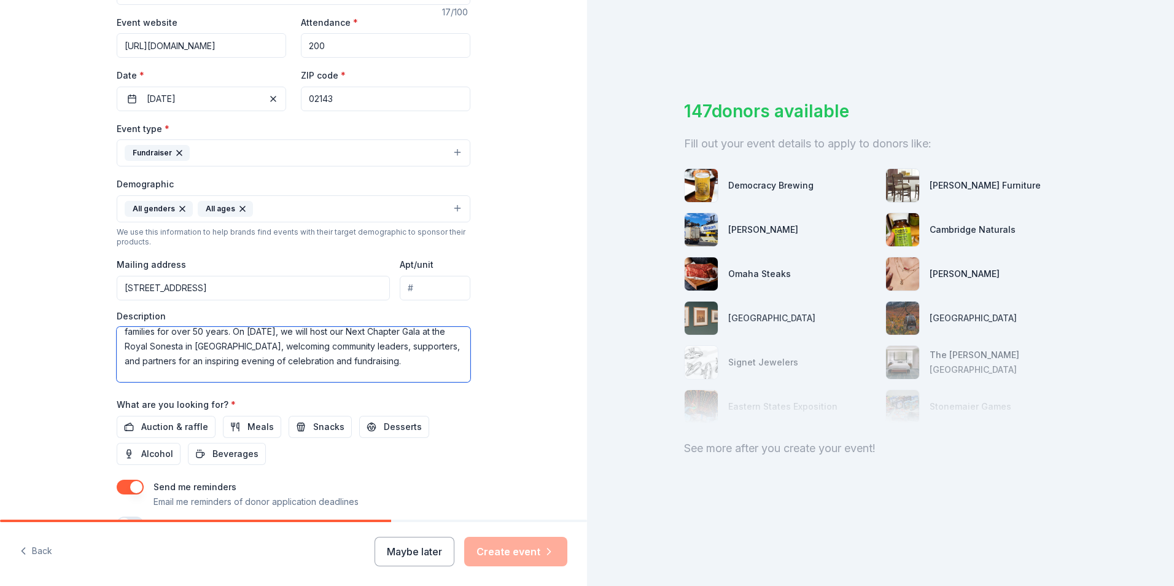
scroll to position [52, 0]
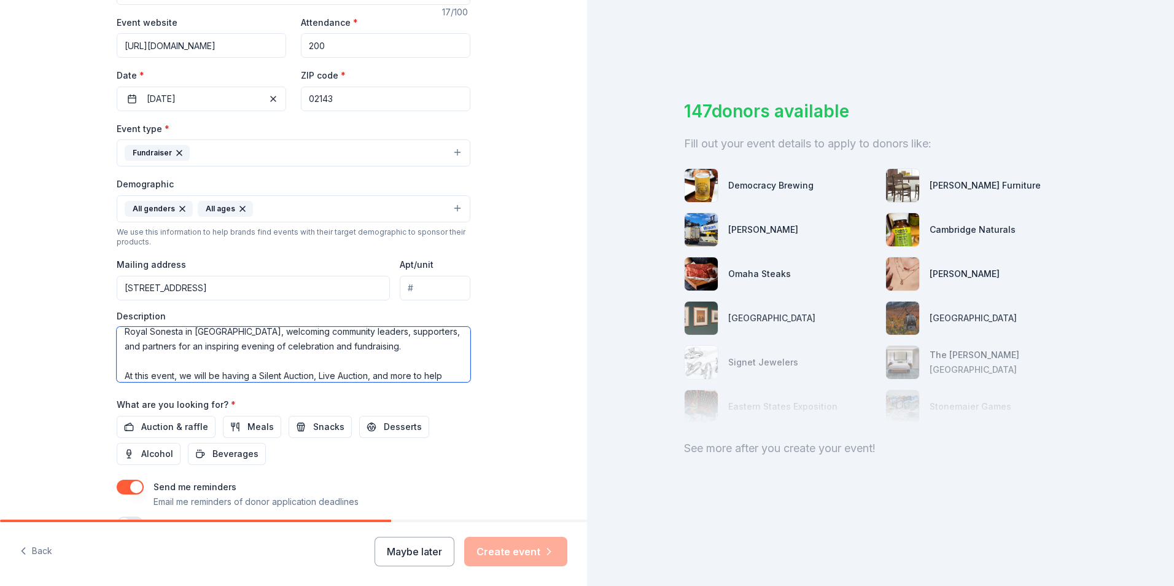
click at [368, 350] on textarea "RESPOND, Inc. is New England’s first domestic violence prevention agency, provi…" at bounding box center [294, 354] width 354 height 55
click at [422, 365] on textarea "RESPOND, Inc. is New England’s first domestic violence prevention agency, provi…" at bounding box center [294, 354] width 354 height 55
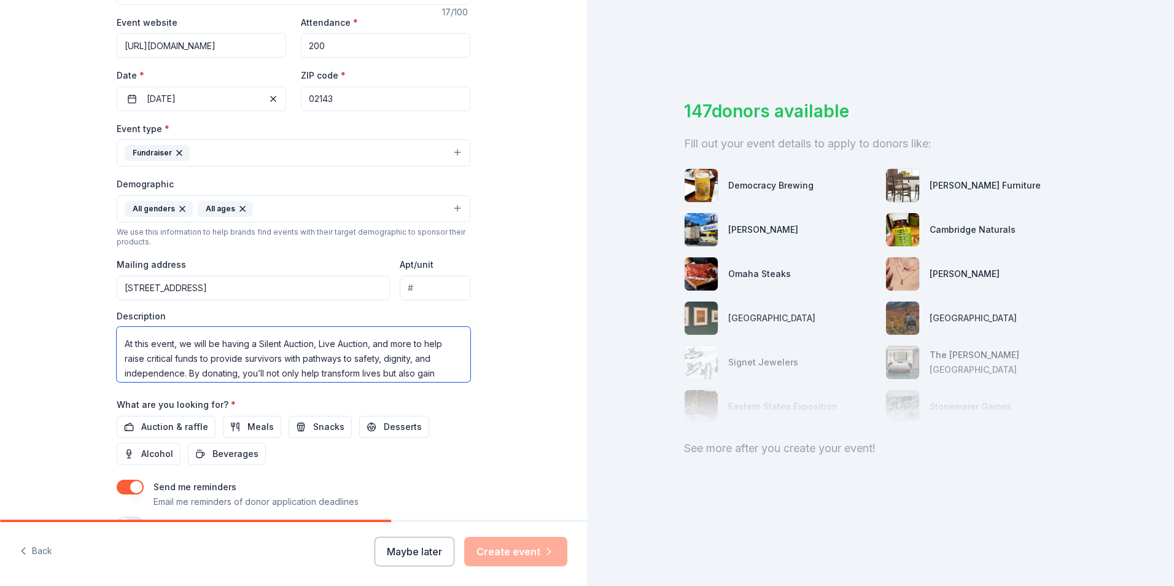
scroll to position [87, 0]
click at [215, 343] on textarea "RESPOND, Inc. is New England’s first domestic violence prevention agency, provi…" at bounding box center [294, 354] width 354 height 55
click at [233, 343] on textarea "RESPOND, Inc. is New England’s first domestic violence prevention agency, provi…" at bounding box center [294, 354] width 354 height 55
click at [328, 371] on textarea "RESPOND, Inc. is New England’s first domestic violence prevention agency, provi…" at bounding box center [294, 354] width 354 height 55
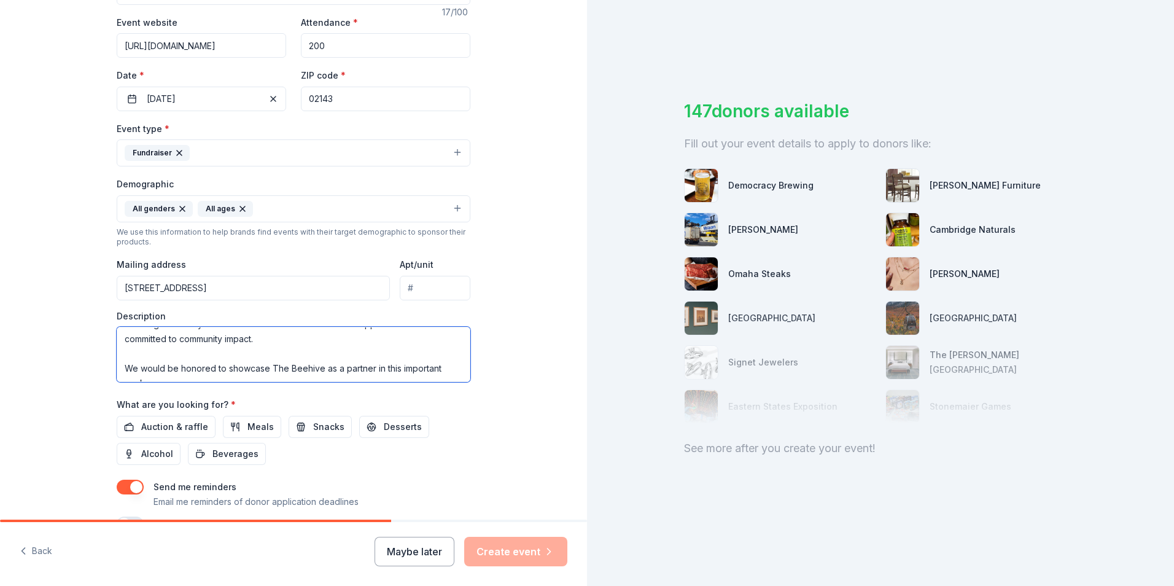
scroll to position [162, 0]
click at [290, 370] on textarea "RESPOND, Inc. is New England’s first domestic violence prevention agency, provi…" at bounding box center [294, 354] width 354 height 55
click at [269, 357] on textarea "RESPOND, Inc. is New England’s first domestic violence prevention agency, provi…" at bounding box center [294, 354] width 354 height 55
drag, startPoint x: 163, startPoint y: 375, endPoint x: 109, endPoint y: 356, distance: 57.1
click at [109, 356] on div "Tell us about your event. We'll find in-kind donations you can apply for. Event…" at bounding box center [293, 180] width 393 height 820
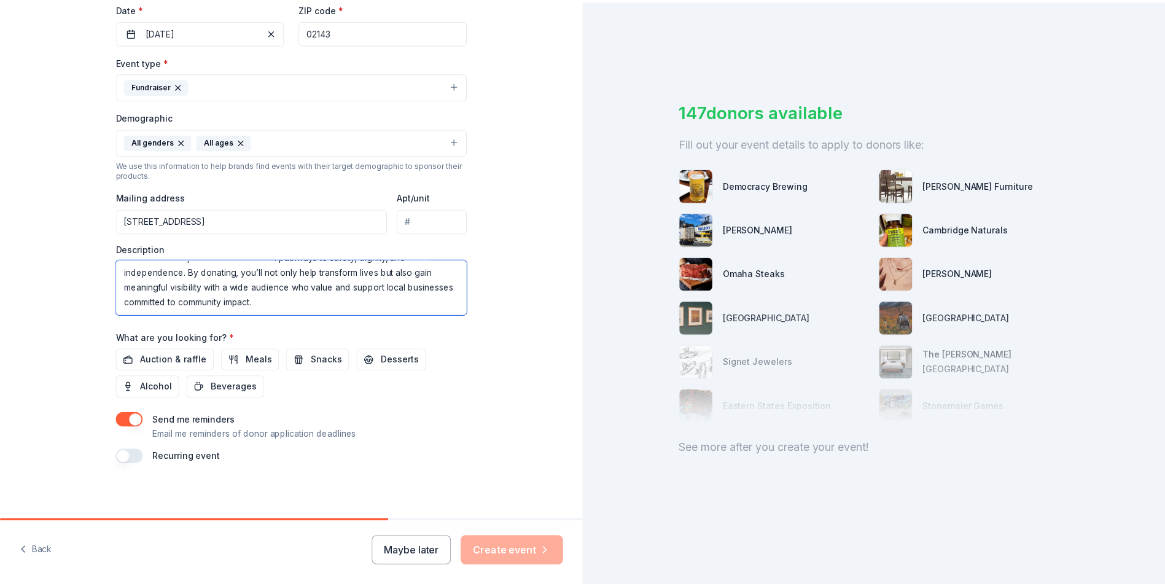
scroll to position [300, 0]
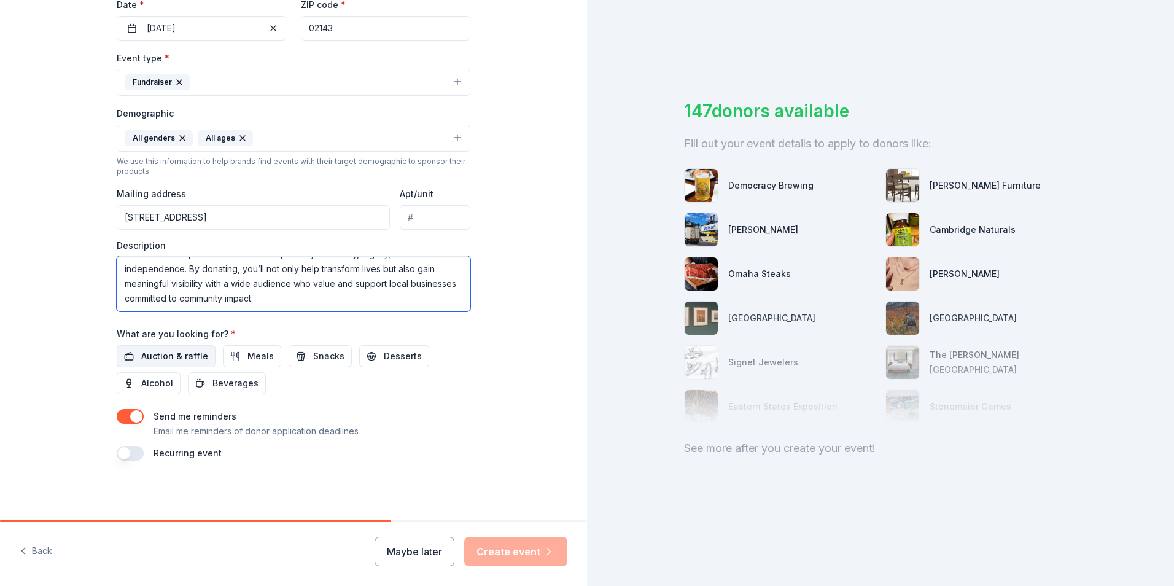
type textarea "RESPOND, Inc. is New England’s first domestic violence prevention agency, provi…"
click at [158, 365] on button "Auction & raffle" at bounding box center [166, 356] width 99 height 22
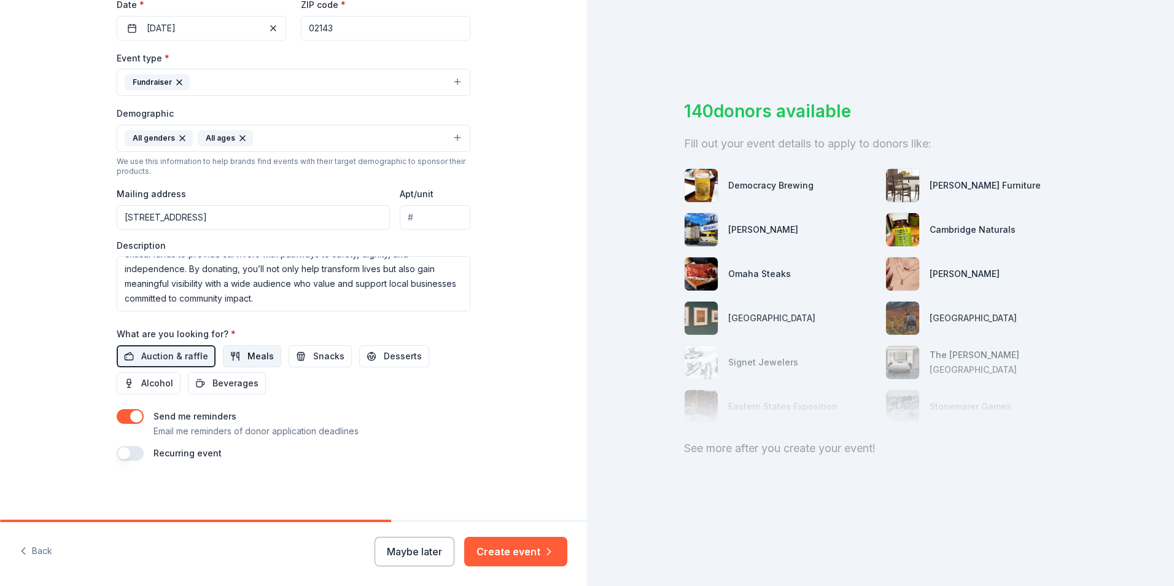
click at [247, 358] on span "Meals" at bounding box center [260, 356] width 26 height 15
click at [247, 356] on span "Meals" at bounding box center [260, 356] width 26 height 15
click at [515, 542] on button "Create event" at bounding box center [515, 551] width 103 height 29
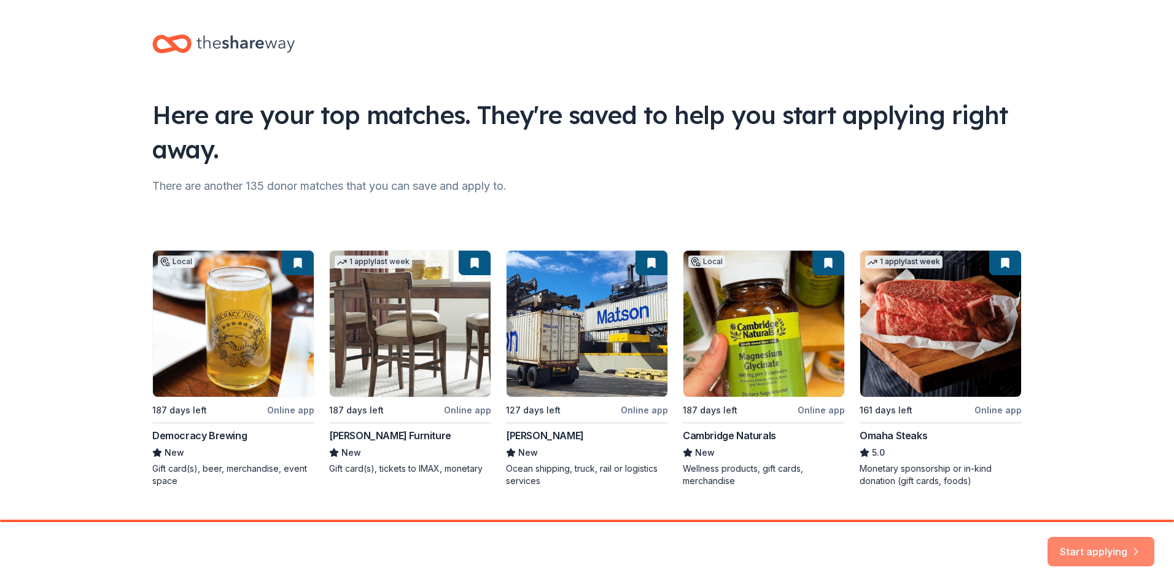
click at [1096, 554] on button "Start applying" at bounding box center [1101, 543] width 107 height 29
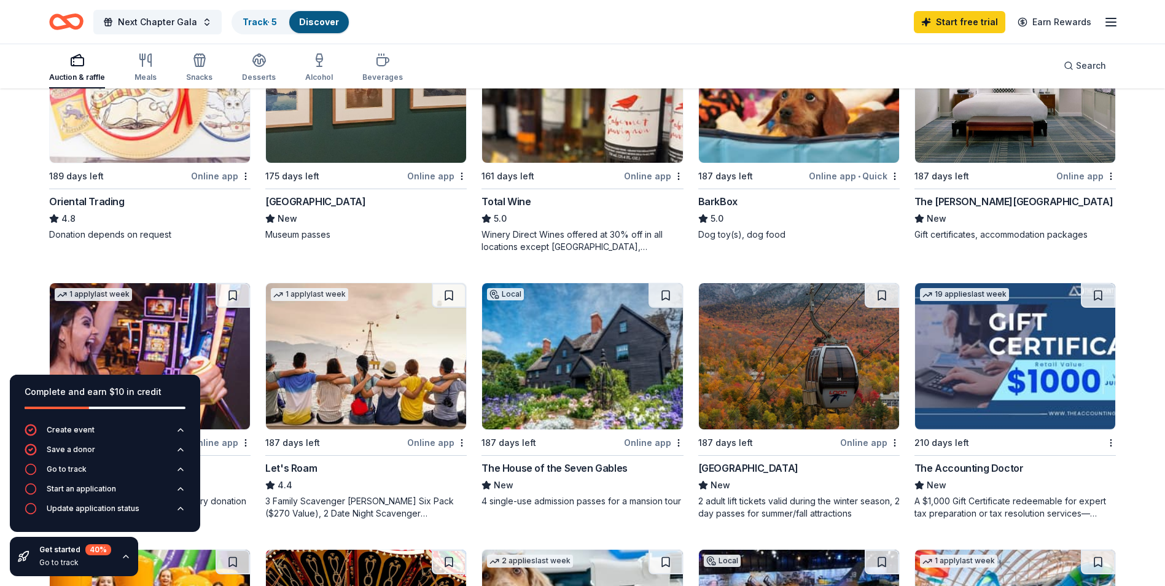
scroll to position [477, 0]
click at [745, 345] on img at bounding box center [799, 355] width 200 height 146
drag, startPoint x: 697, startPoint y: 502, endPoint x: 736, endPoint y: 521, distance: 43.4
click at [736, 521] on div "Local 187 days left Online app • Quick Democracy Brewing New Gift card(s), beer…" at bounding box center [582, 261] width 1067 height 1024
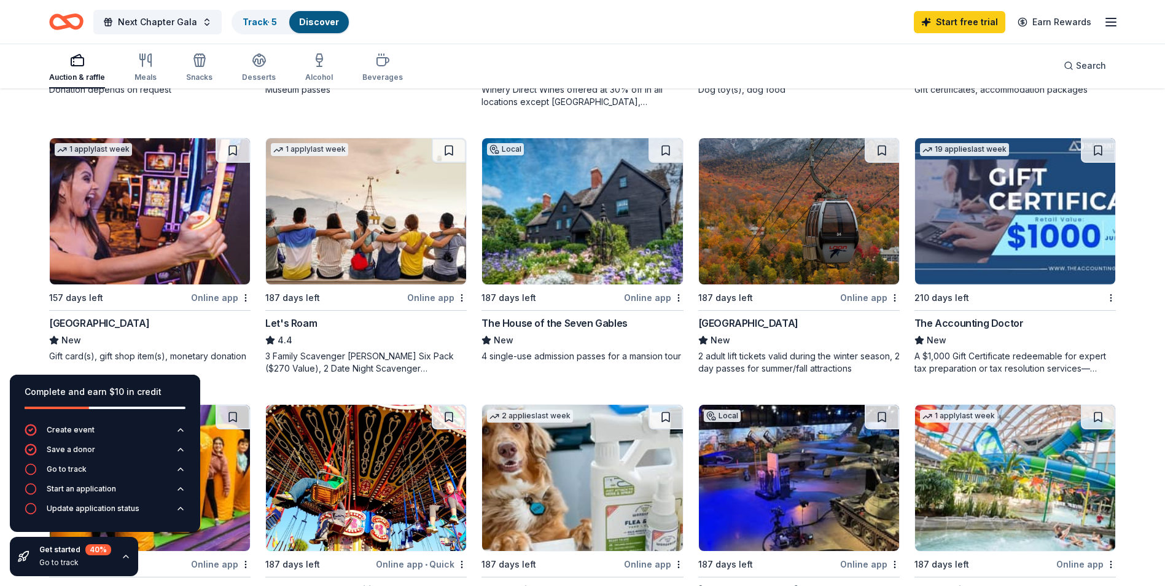
scroll to position [622, 0]
click at [110, 198] on img at bounding box center [150, 211] width 200 height 146
click at [126, 205] on img at bounding box center [150, 211] width 200 height 146
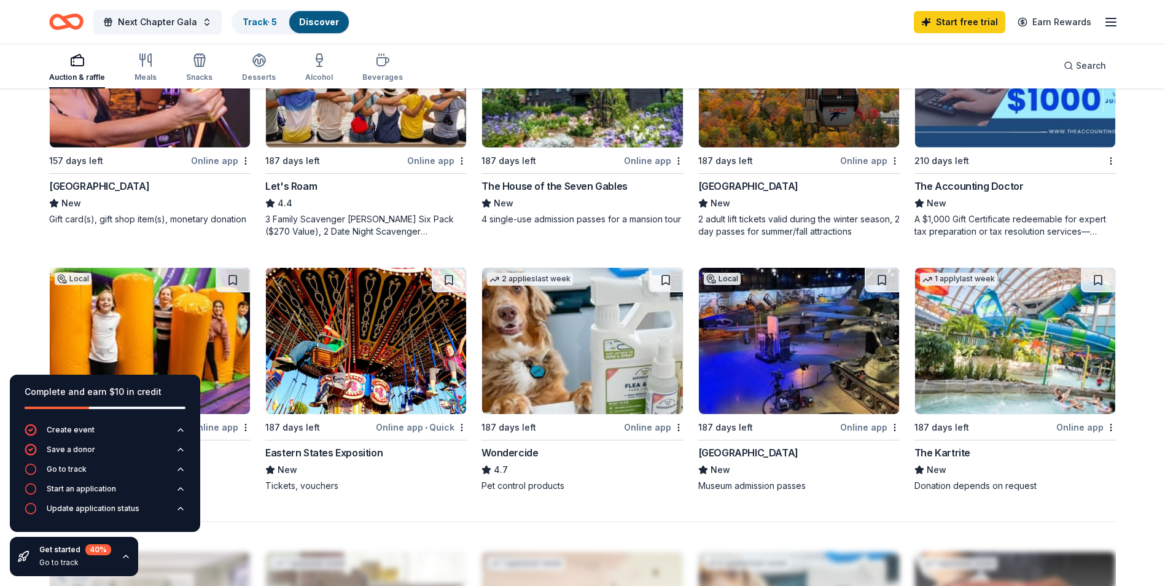
scroll to position [759, 0]
click at [1042, 343] on img at bounding box center [1015, 340] width 200 height 146
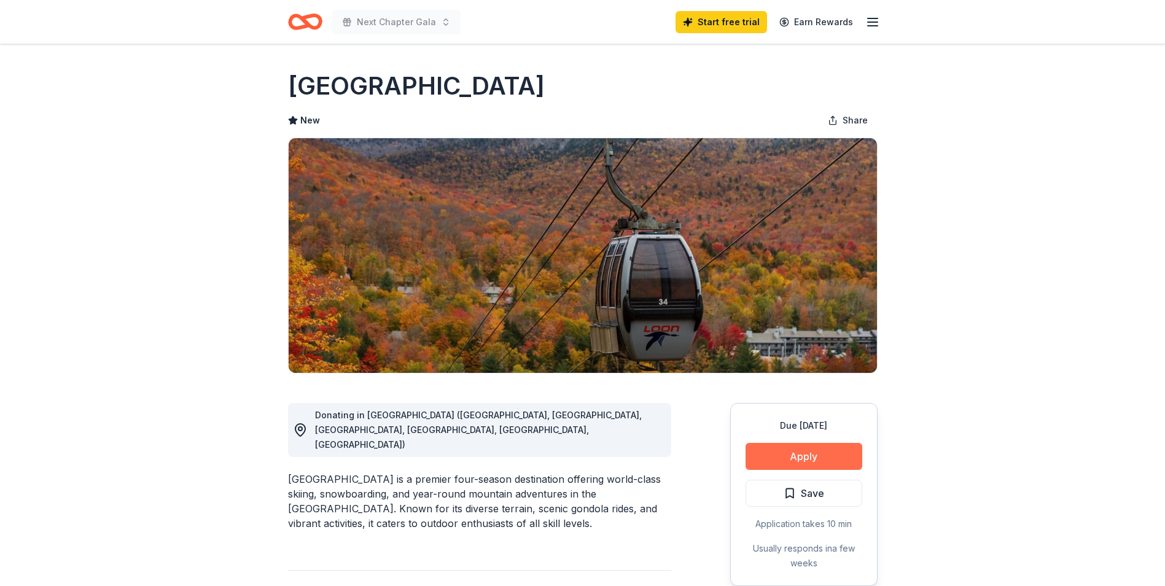
click at [791, 454] on button "Apply" at bounding box center [803, 456] width 117 height 27
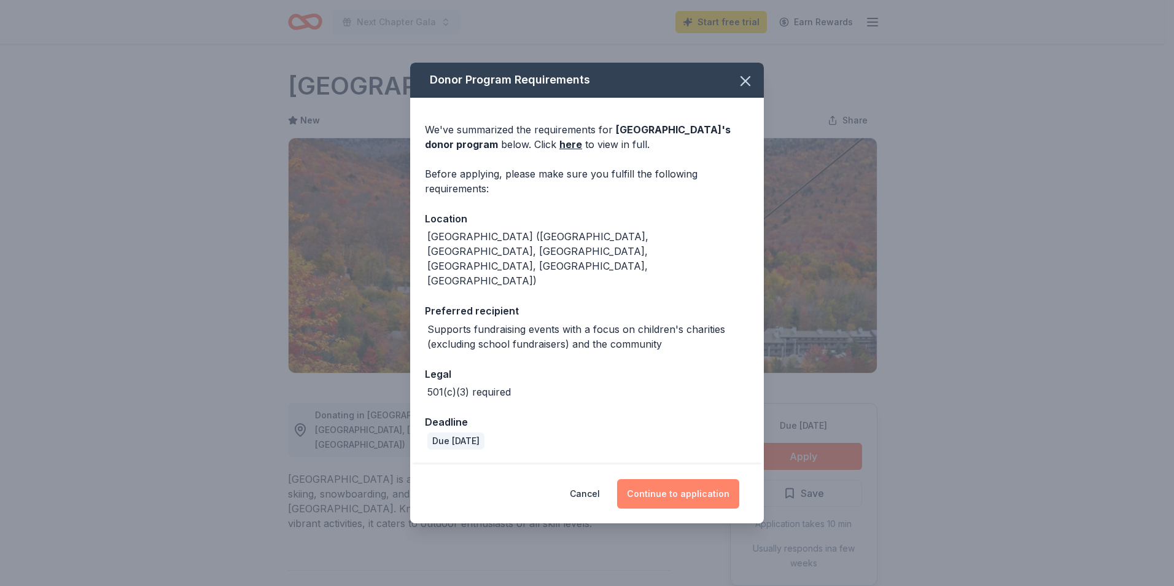
click at [674, 479] on button "Continue to application" at bounding box center [678, 493] width 122 height 29
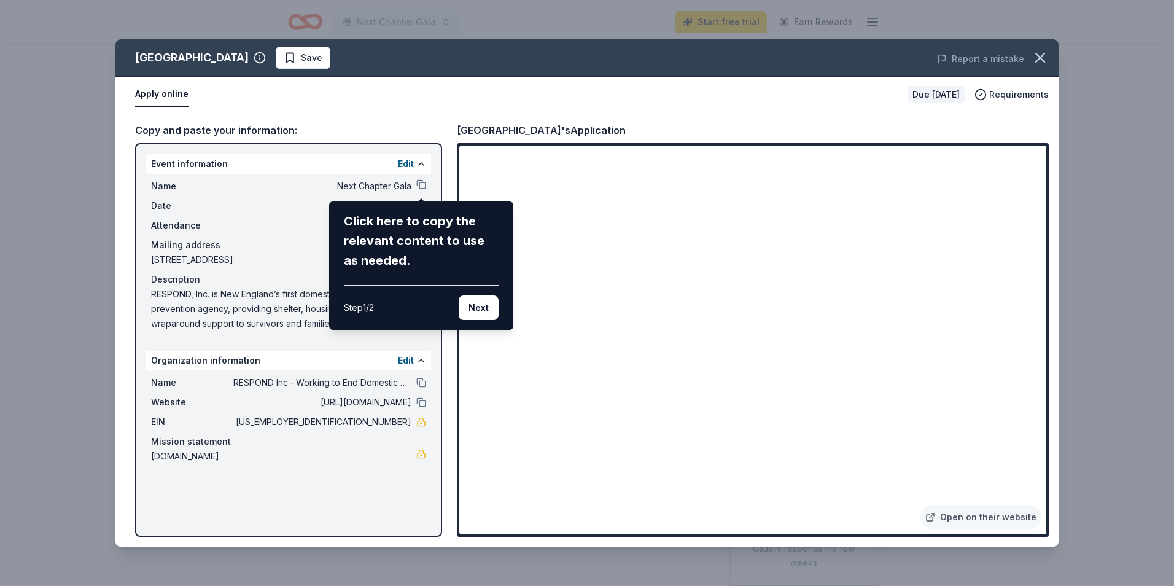
click at [602, 330] on div "Loon Mountain Resort Save Report a mistake Apply online Due in 187 days Require…" at bounding box center [586, 292] width 943 height 507
click at [477, 307] on button "Next" at bounding box center [479, 307] width 40 height 25
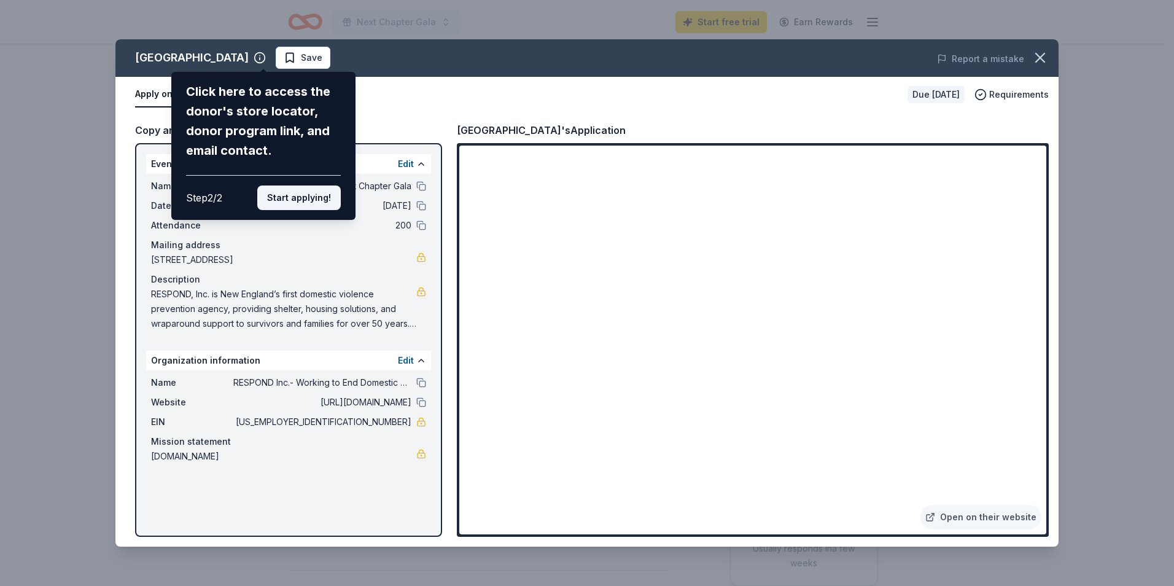
click at [303, 204] on button "Start applying!" at bounding box center [299, 197] width 84 height 25
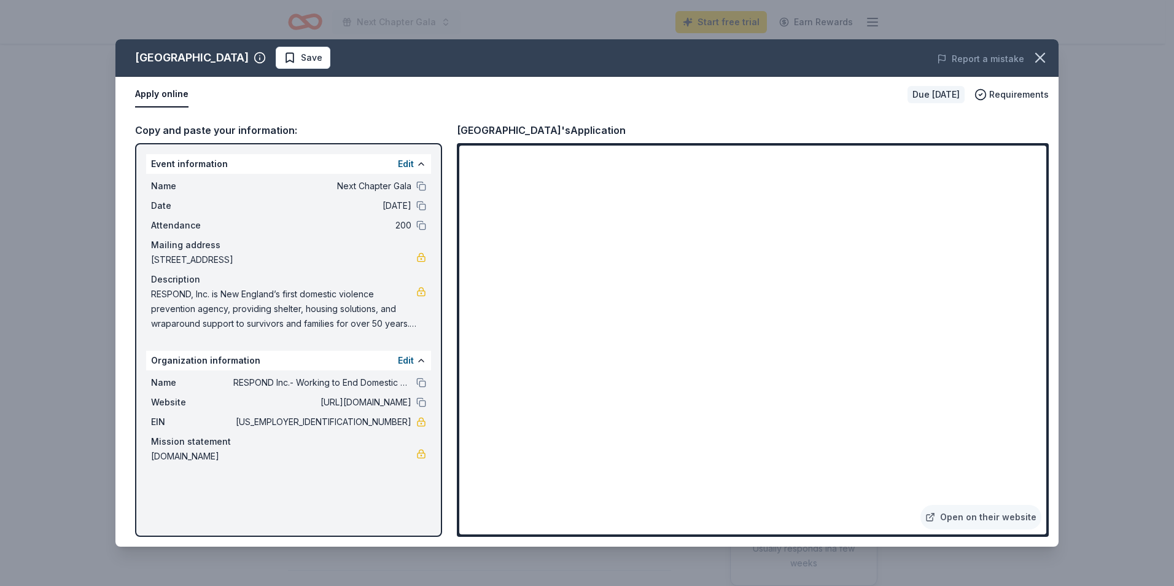
click at [650, 334] on div "Loon Mountain Resort Save Report a mistake Apply online Due in 187 days Require…" at bounding box center [586, 292] width 943 height 507
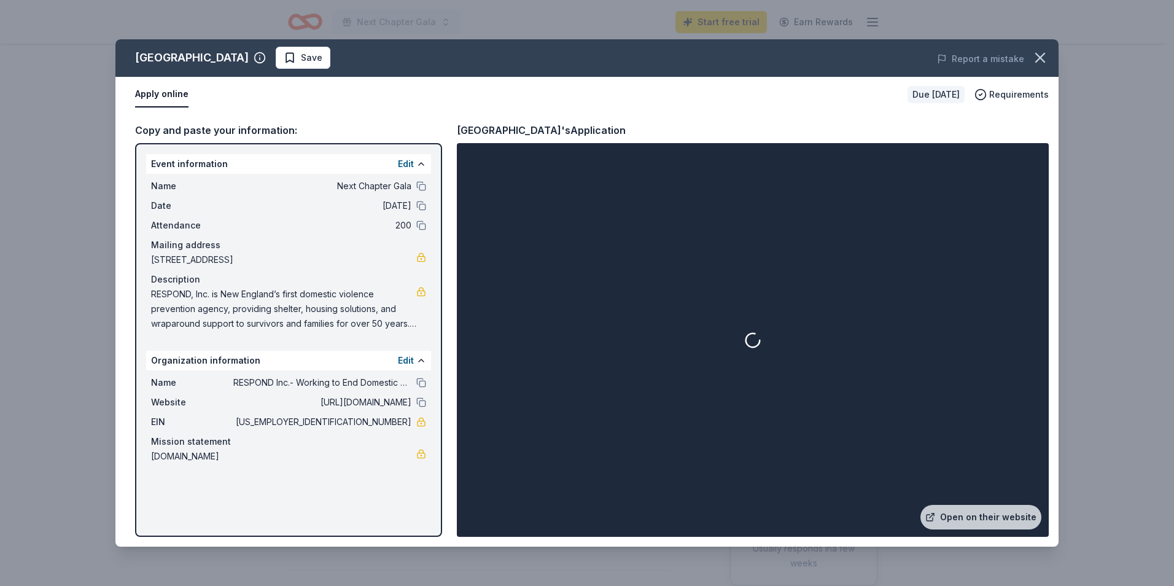
click at [620, 330] on div at bounding box center [752, 340] width 587 height 389
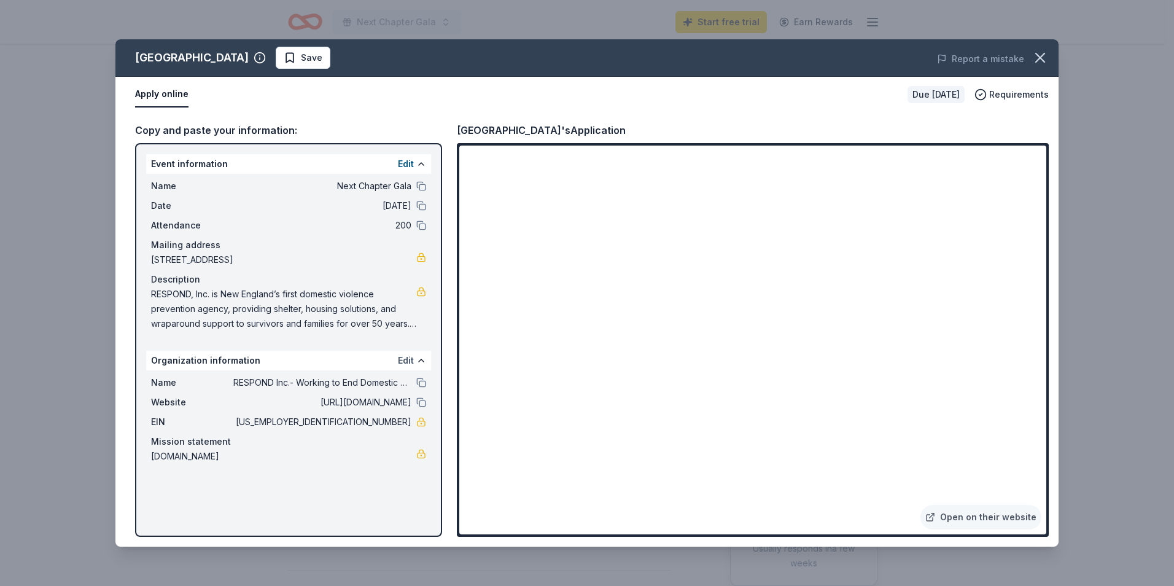
click at [410, 362] on button "Edit" at bounding box center [406, 360] width 16 height 15
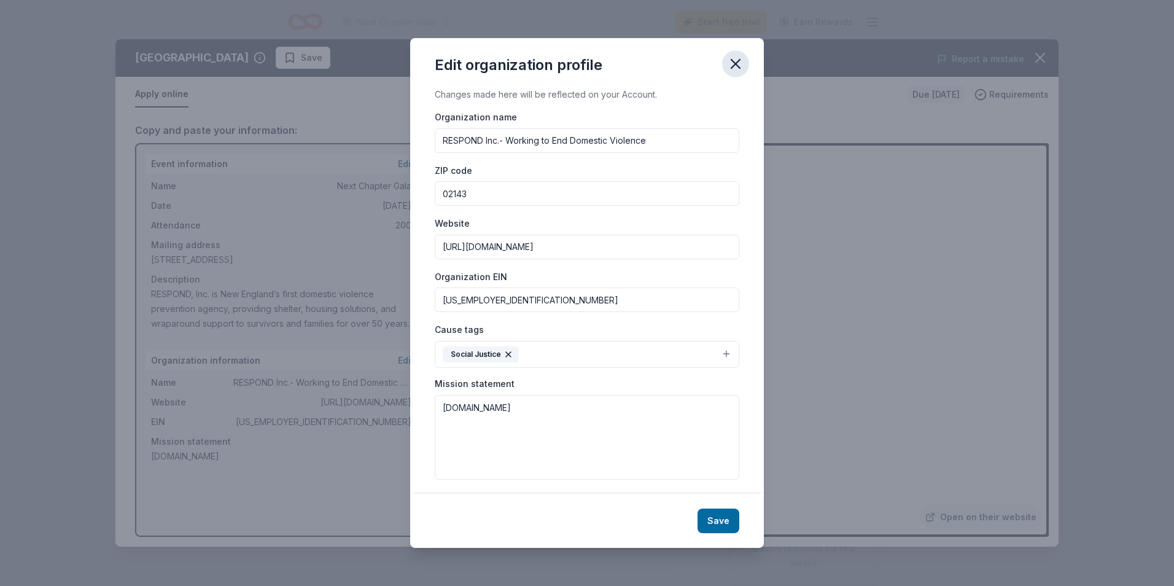
click at [737, 66] on icon "button" at bounding box center [735, 64] width 9 height 9
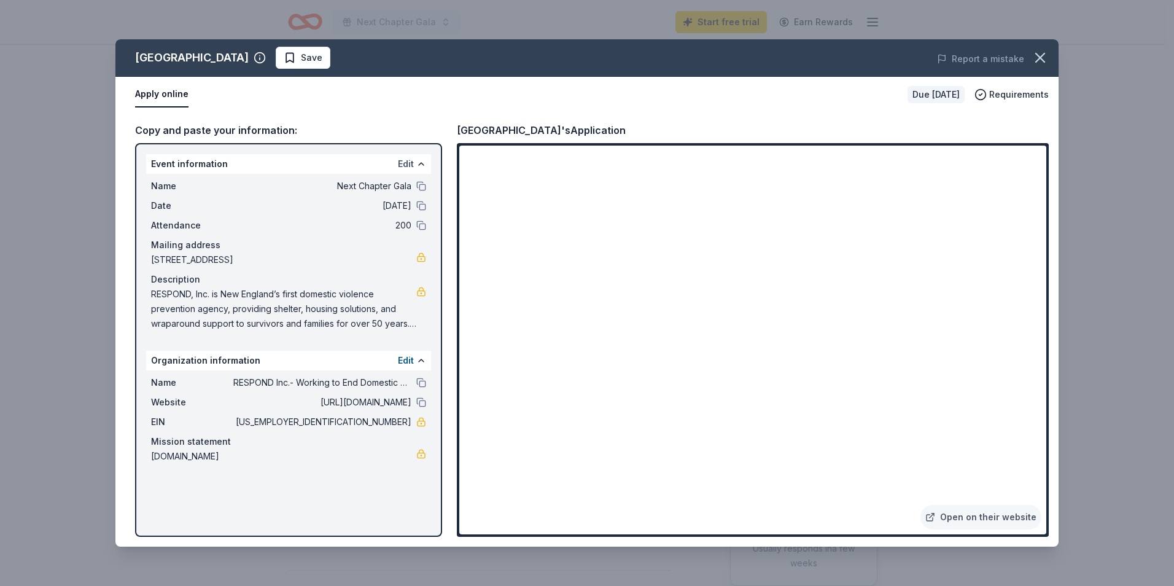
click at [406, 163] on button "Edit" at bounding box center [406, 164] width 16 height 15
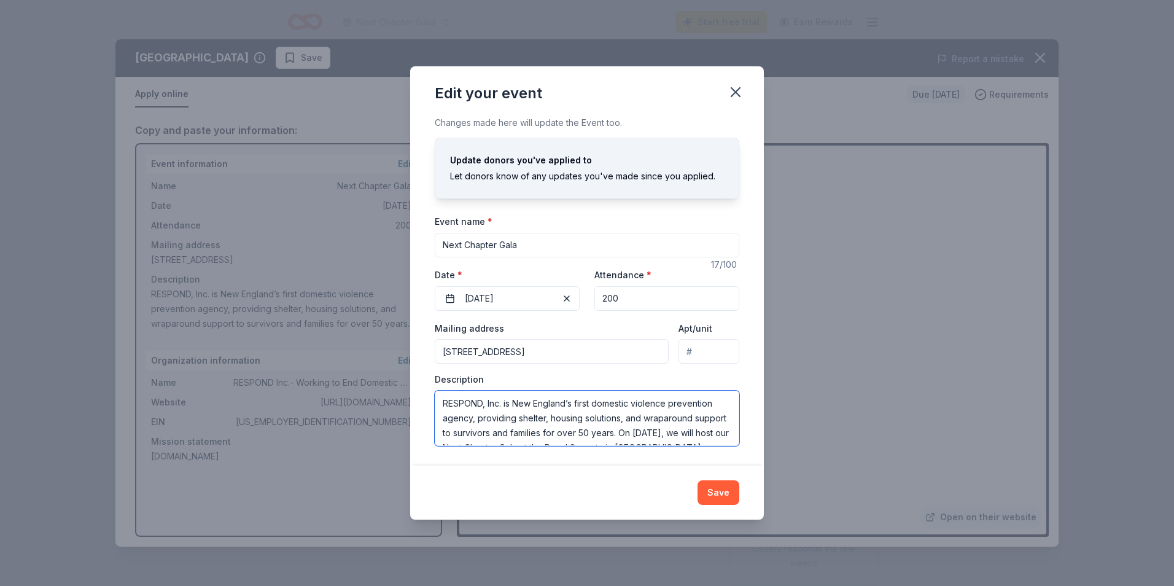
drag, startPoint x: 534, startPoint y: 435, endPoint x: 429, endPoint y: 365, distance: 125.7
click at [429, 365] on div "Changes made here will update the Event too. Update donors you've applied to Le…" at bounding box center [587, 289] width 354 height 349
click at [731, 93] on icon "button" at bounding box center [735, 92] width 17 height 17
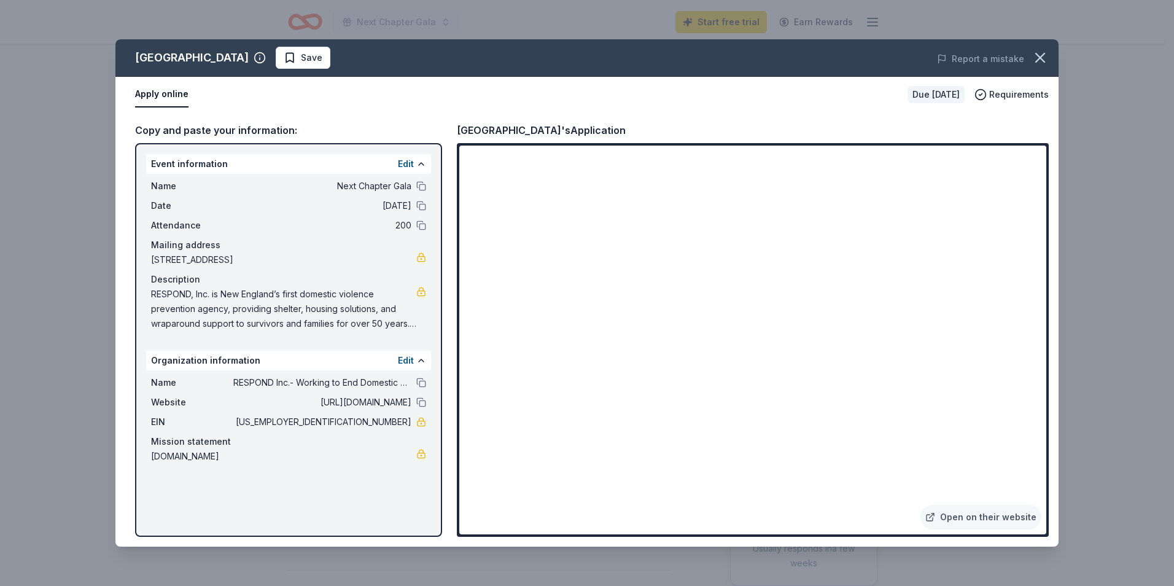
click at [451, 130] on div "Copy and paste your information: Event information Edit Name Next Chapter Gala …" at bounding box center [586, 329] width 943 height 434
click at [456, 130] on div "Copy and paste your information: Event information Edit Name Next Chapter Gala …" at bounding box center [586, 329] width 943 height 434
click at [489, 126] on div "Loon Mountain Resort's Application" at bounding box center [541, 130] width 169 height 16
click at [1043, 52] on icon "button" at bounding box center [1040, 57] width 17 height 17
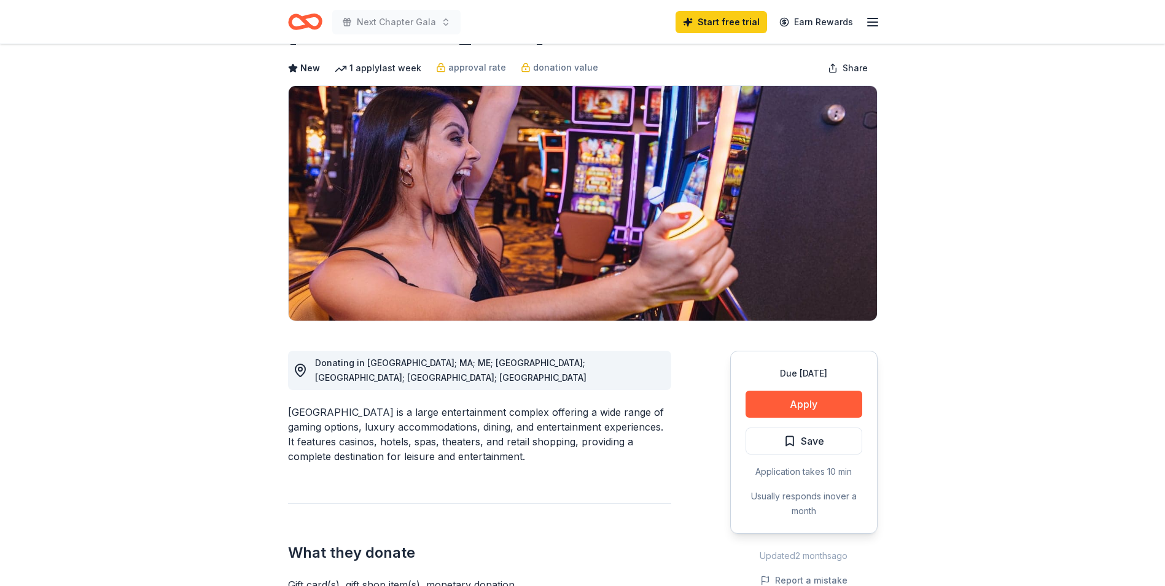
scroll to position [123, 0]
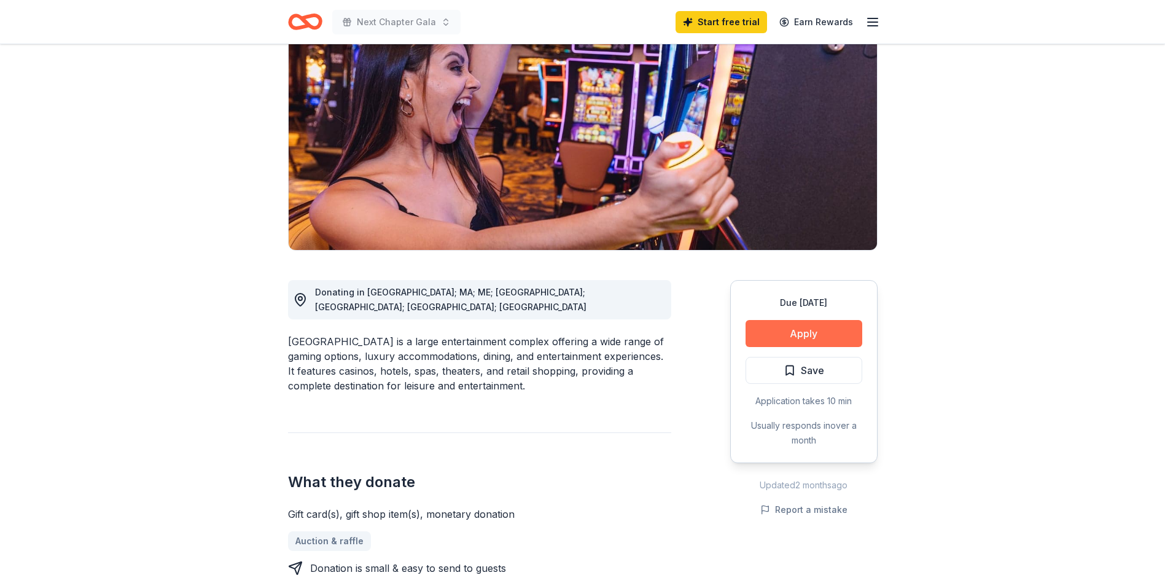
click at [790, 327] on button "Apply" at bounding box center [803, 333] width 117 height 27
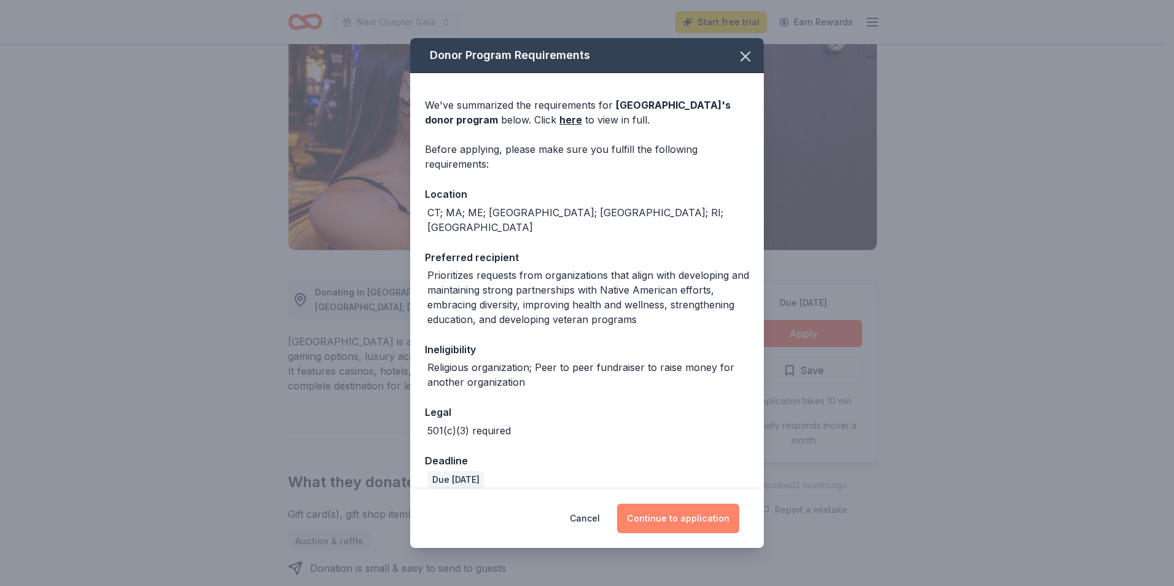
click at [658, 520] on button "Continue to application" at bounding box center [678, 518] width 122 height 29
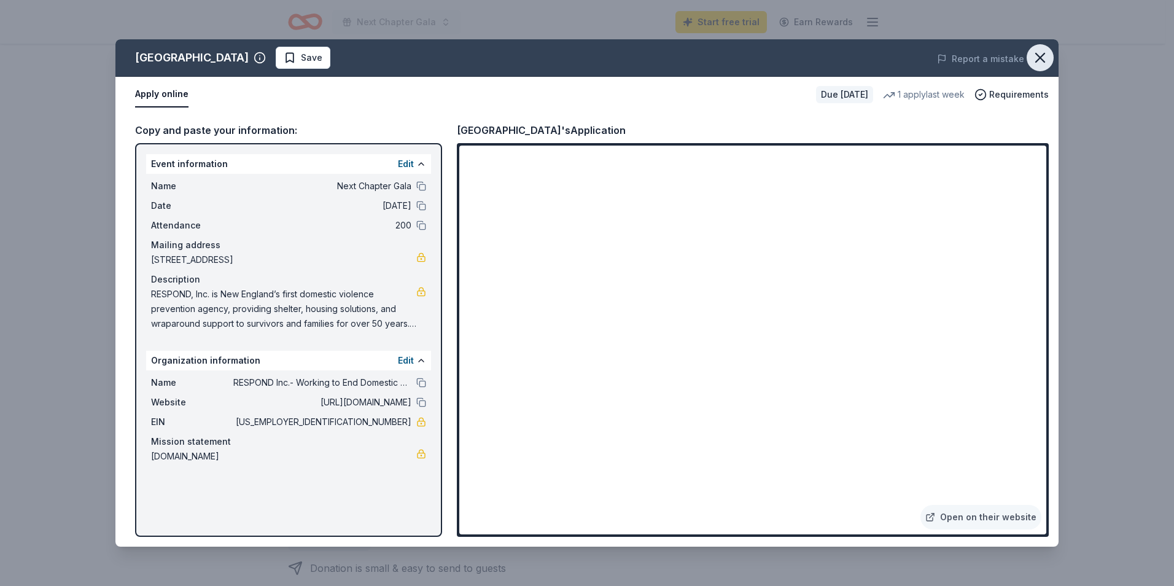
click at [1043, 58] on icon "button" at bounding box center [1040, 57] width 17 height 17
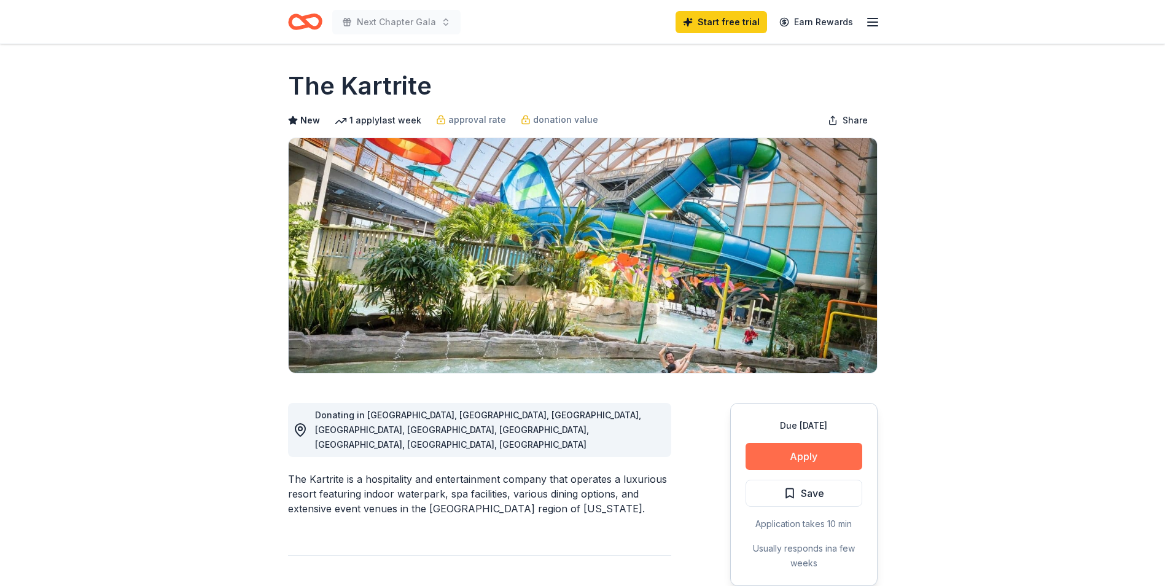
click at [815, 457] on button "Apply" at bounding box center [803, 456] width 117 height 27
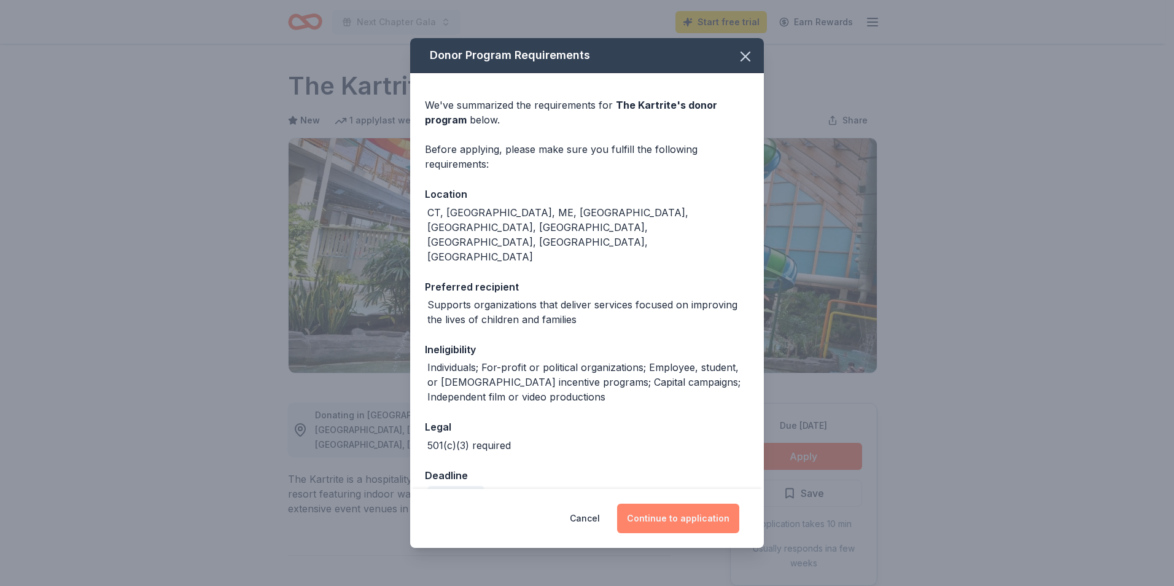
click at [698, 515] on button "Continue to application" at bounding box center [678, 518] width 122 height 29
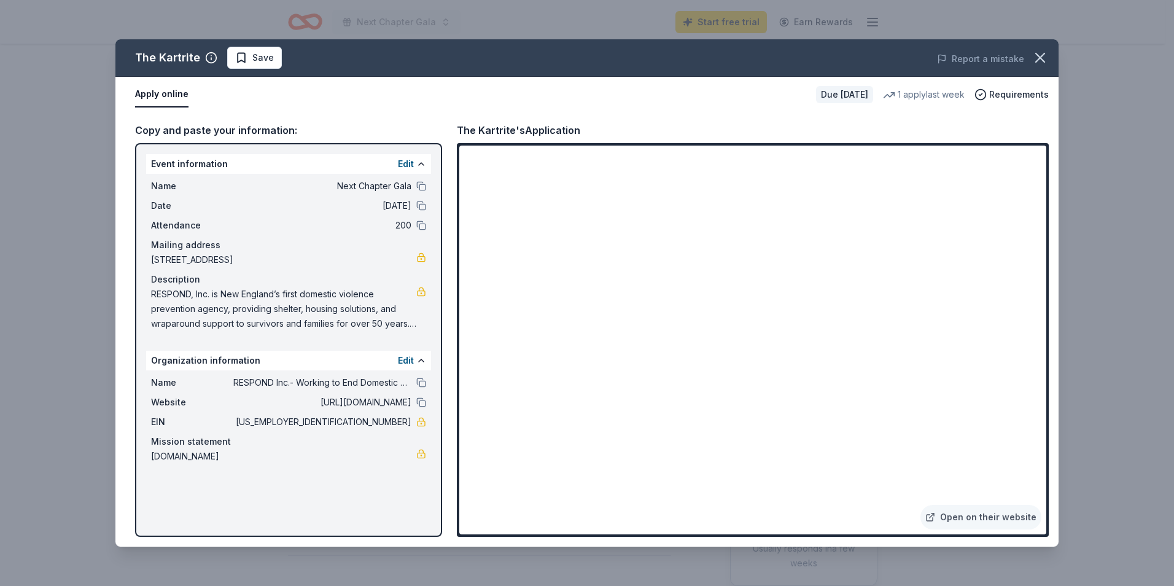
click at [496, 128] on div "The Kartrite's Application" at bounding box center [518, 130] width 123 height 16
drag, startPoint x: 478, startPoint y: 130, endPoint x: 525, endPoint y: 133, distance: 47.4
click at [525, 133] on div "The Kartrite's Application" at bounding box center [518, 130] width 123 height 16
